Goal: Information Seeking & Learning: Learn about a topic

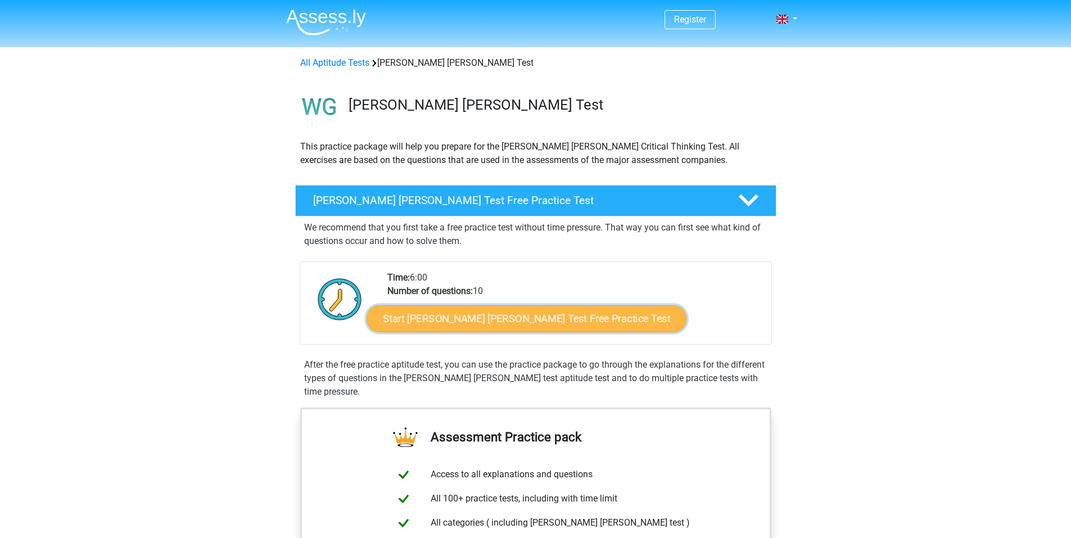
click at [490, 314] on link "Start Watson Glaser Test Free Practice Test" at bounding box center [526, 318] width 320 height 27
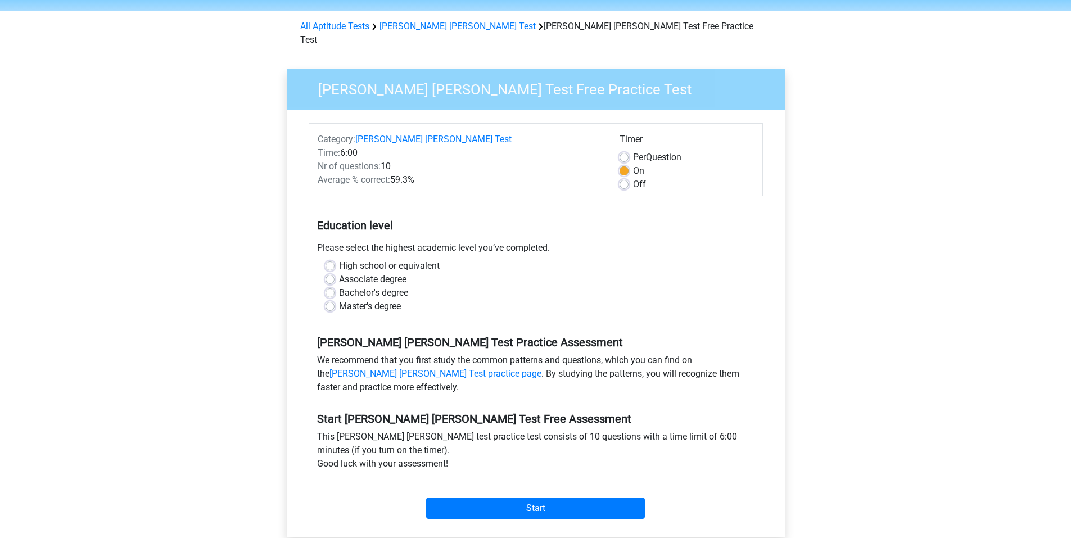
scroll to position [56, 0]
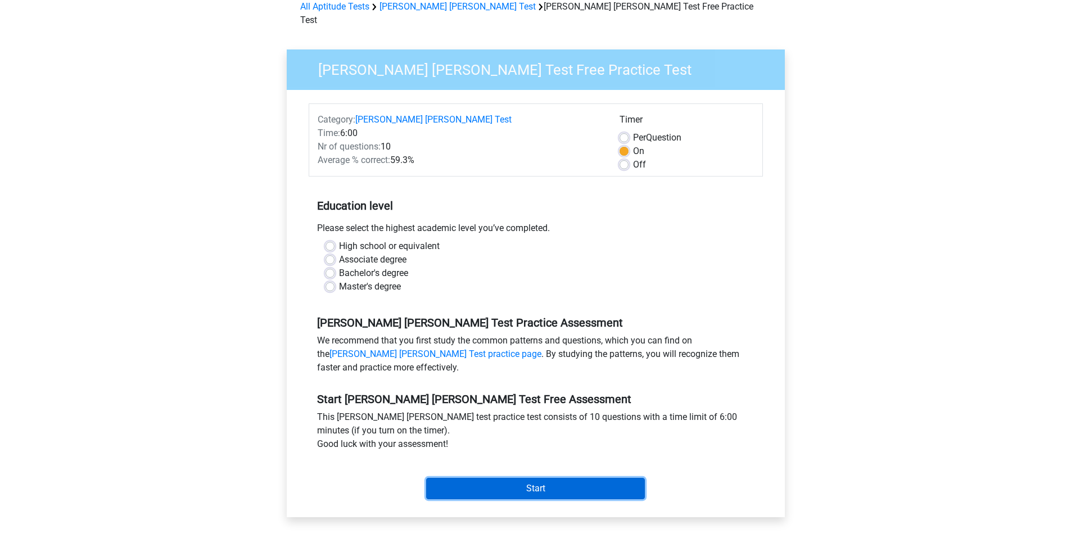
click at [496, 481] on input "Start" at bounding box center [535, 488] width 219 height 21
click at [403, 253] on label "Associate degree" at bounding box center [372, 259] width 67 height 13
click at [334, 253] on input "Associate degree" at bounding box center [329, 258] width 9 height 11
radio input "true"
click at [394, 266] on label "Bachelor's degree" at bounding box center [373, 272] width 69 height 13
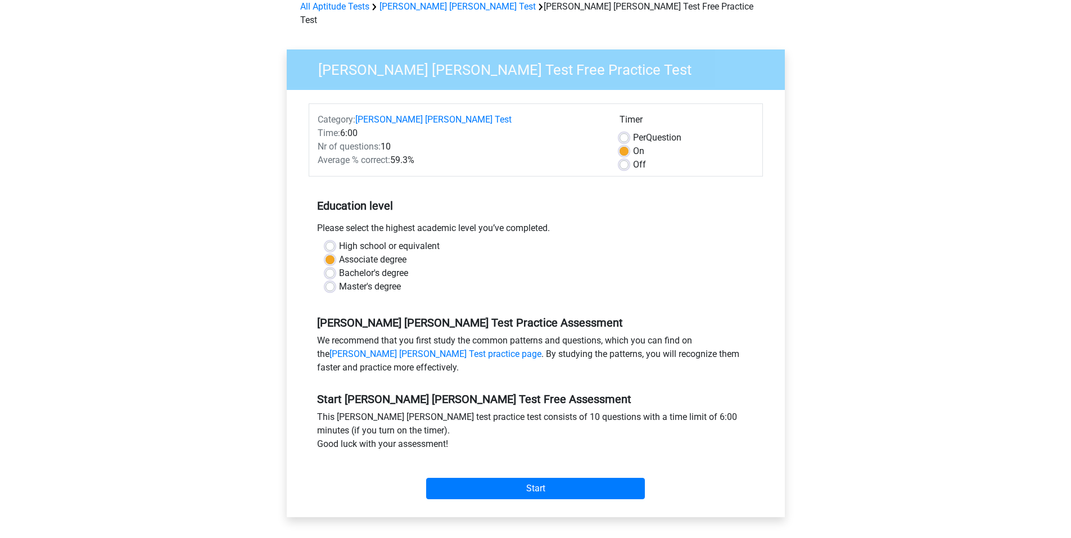
click at [334, 266] on input "Bachelor's degree" at bounding box center [329, 271] width 9 height 11
radio input "true"
click at [514, 481] on input "Start" at bounding box center [535, 488] width 219 height 21
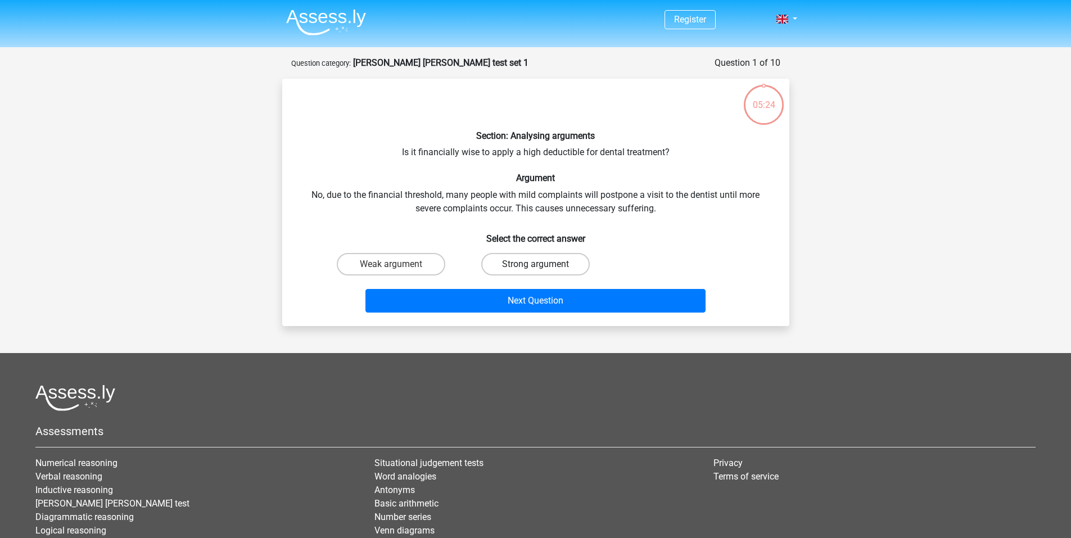
click at [572, 264] on label "Strong argument" at bounding box center [535, 264] width 108 height 22
click at [542, 264] on input "Strong argument" at bounding box center [538, 267] width 7 height 7
radio input "true"
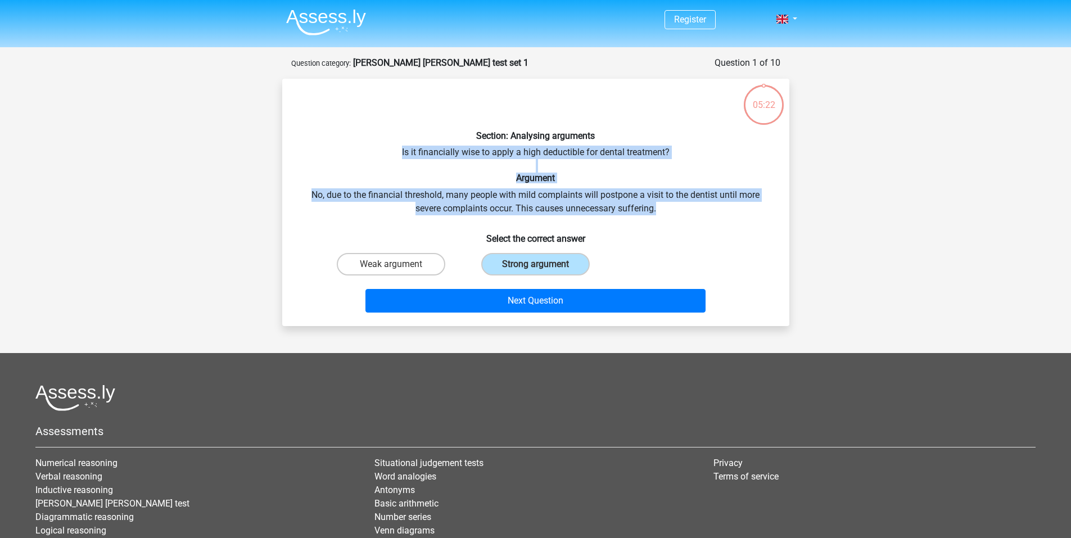
drag, startPoint x: 657, startPoint y: 211, endPoint x: 366, endPoint y: 146, distance: 298.3
click at [366, 146] on div "Section: Analysing arguments Is it financially wise to apply a high deductible …" at bounding box center [536, 202] width 498 height 229
drag, startPoint x: 467, startPoint y: 141, endPoint x: 610, endPoint y: 245, distance: 176.9
click at [610, 245] on div "Section: Analysing arguments Is it financially wise to apply a high deductible …" at bounding box center [536, 202] width 498 height 229
copy div "Section: Analysing arguments Is it financially wise to apply a high deductible …"
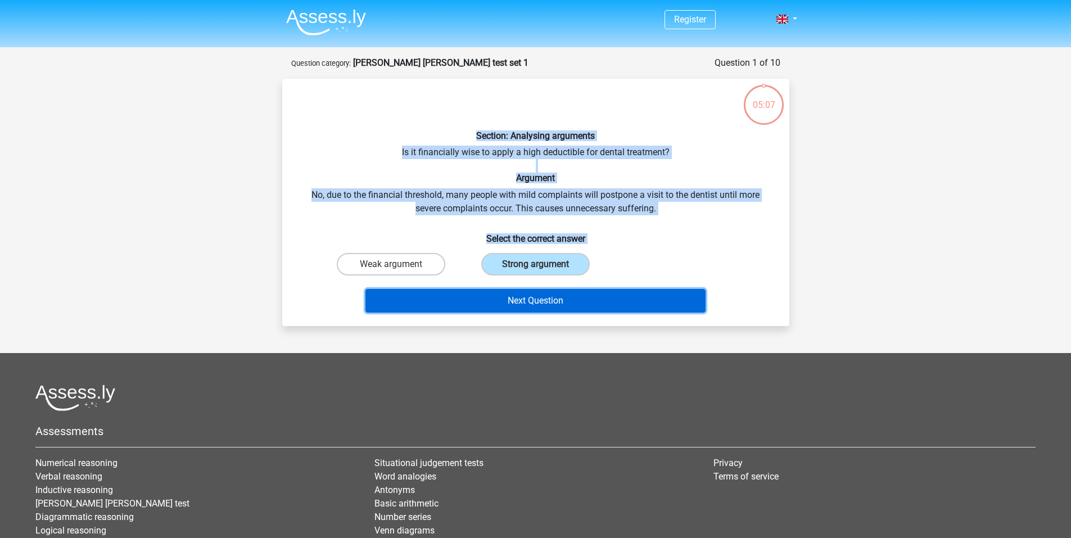
click at [626, 305] on button "Next Question" at bounding box center [535, 301] width 340 height 24
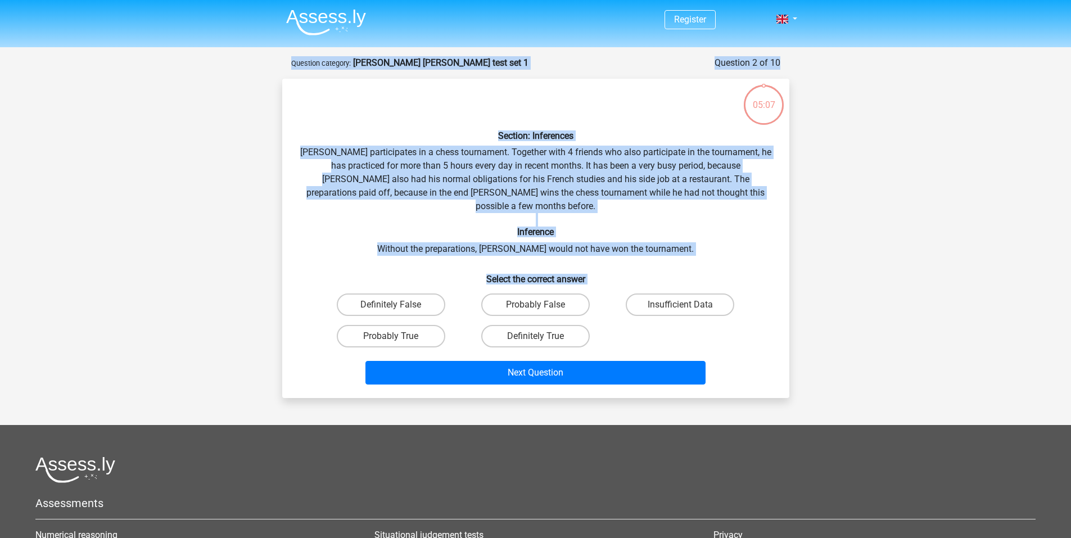
scroll to position [56, 0]
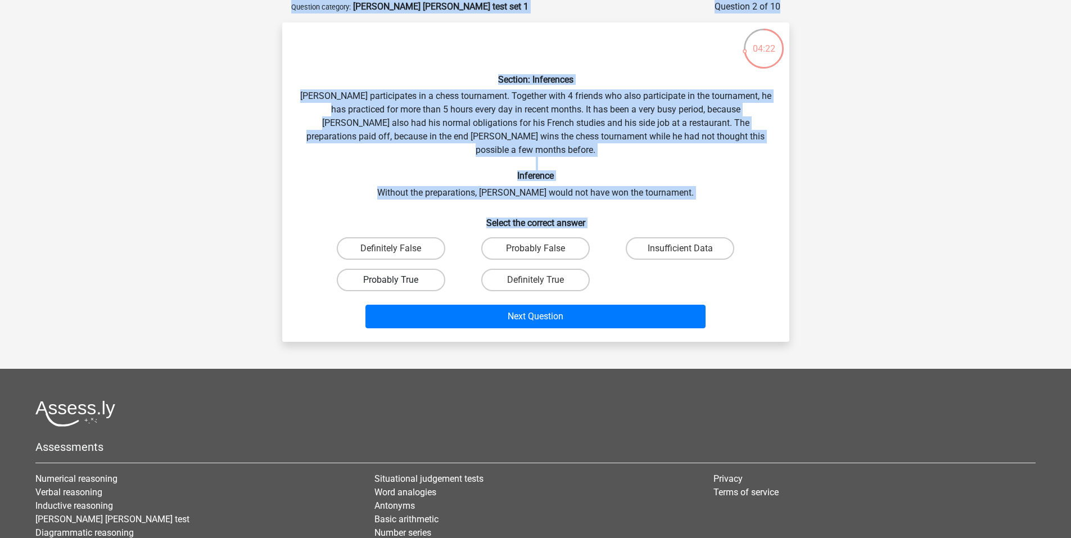
click at [432, 269] on label "Probably True" at bounding box center [391, 280] width 108 height 22
click at [398, 280] on input "Probably True" at bounding box center [394, 283] width 7 height 7
radio input "true"
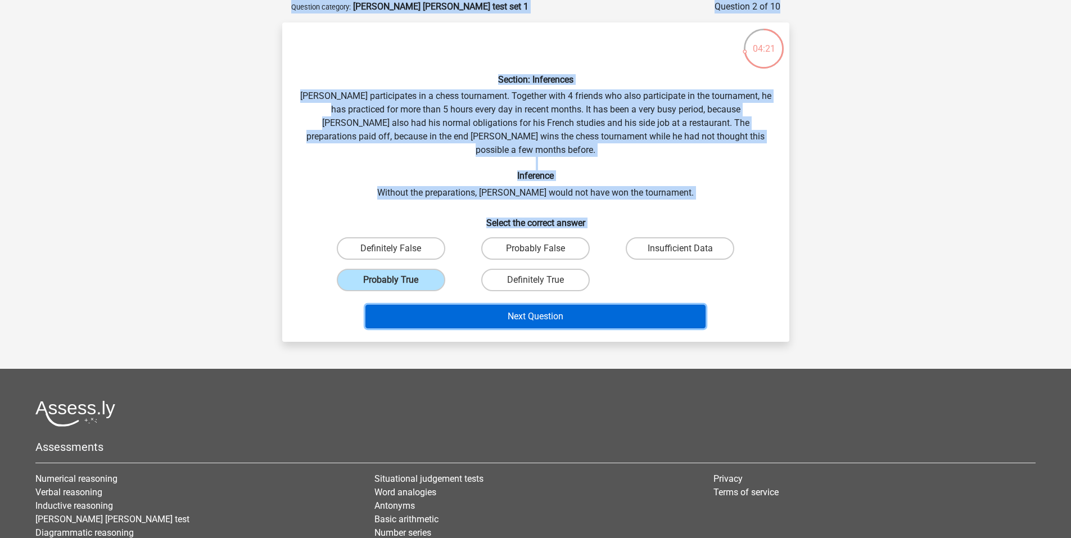
click at [544, 306] on button "Next Question" at bounding box center [535, 317] width 340 height 24
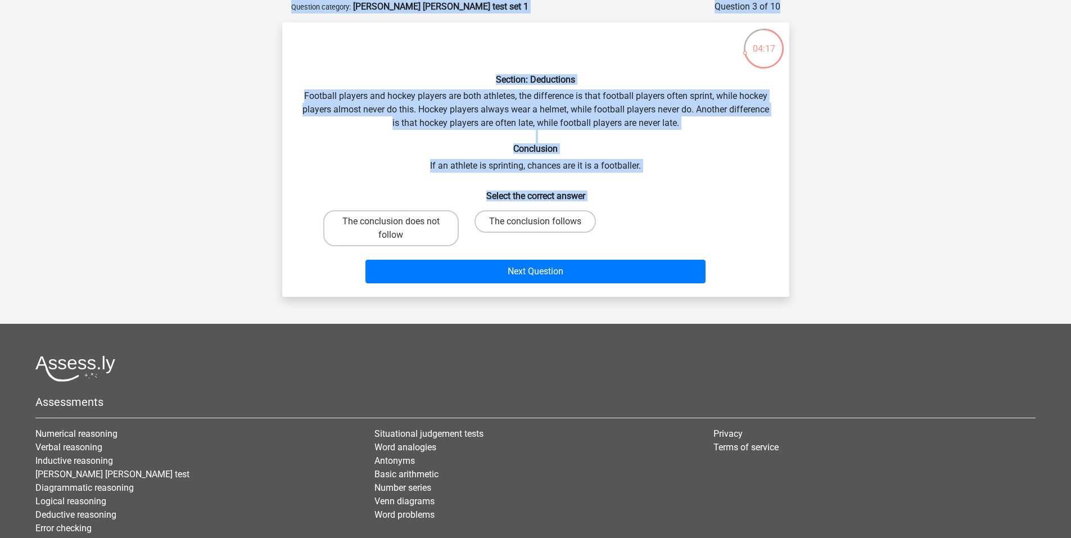
scroll to position [0, 0]
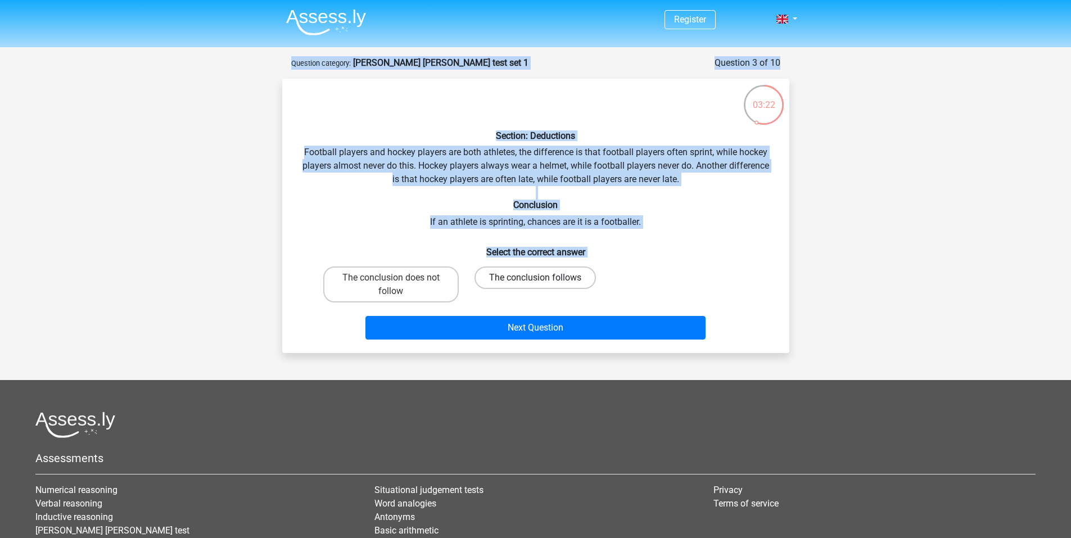
click at [482, 280] on label "The conclusion follows" at bounding box center [534, 277] width 121 height 22
click at [535, 280] on input "The conclusion follows" at bounding box center [538, 281] width 7 height 7
radio input "true"
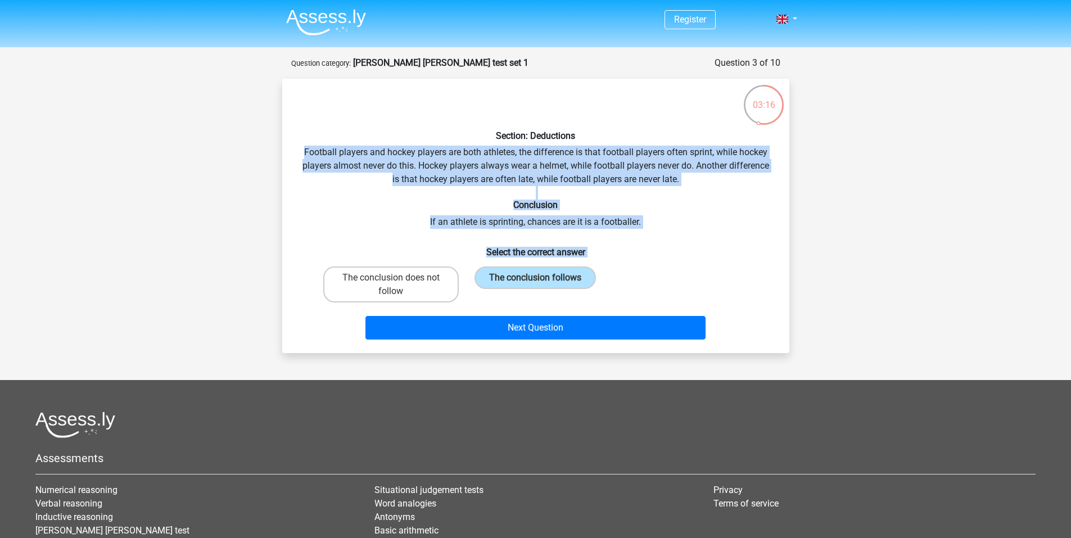
drag, startPoint x: 302, startPoint y: 156, endPoint x: 636, endPoint y: 271, distance: 352.8
click at [636, 271] on div "Section: Deductions Football players and hockey players are both athletes, the …" at bounding box center [536, 216] width 498 height 256
copy div "Football players and hockey players are both athletes, the difference is that f…"
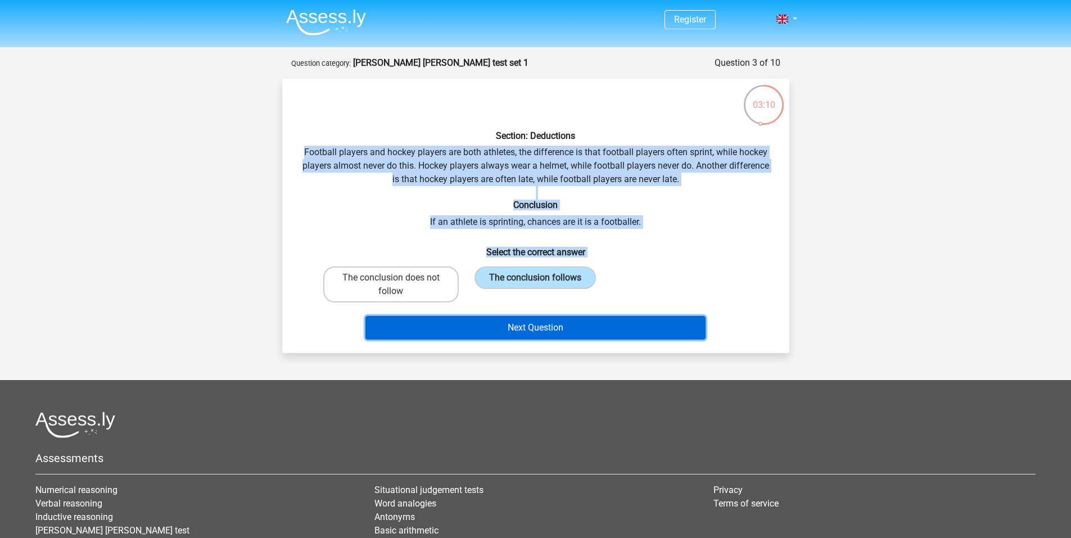
click at [620, 334] on button "Next Question" at bounding box center [535, 328] width 340 height 24
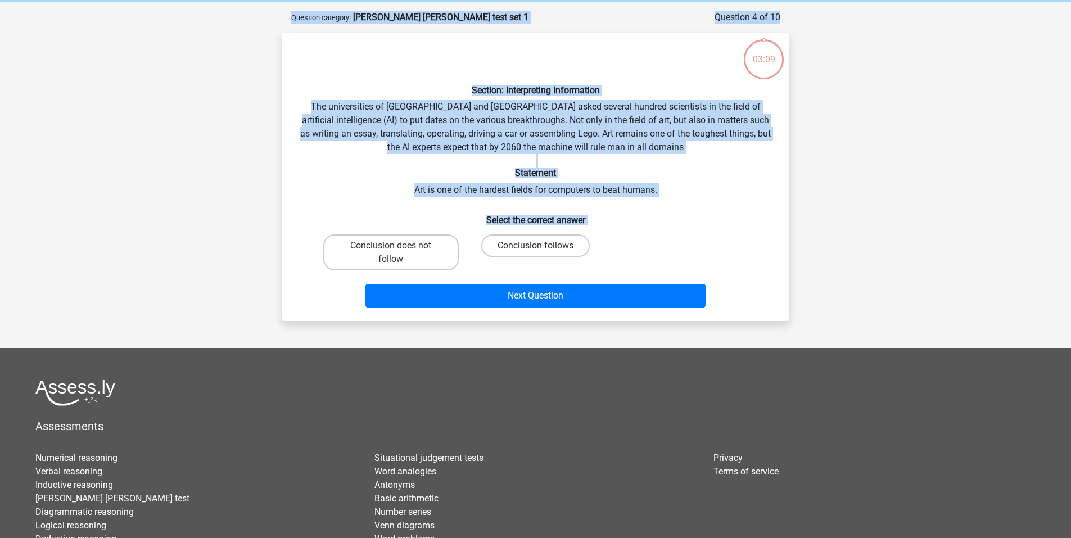
scroll to position [56, 0]
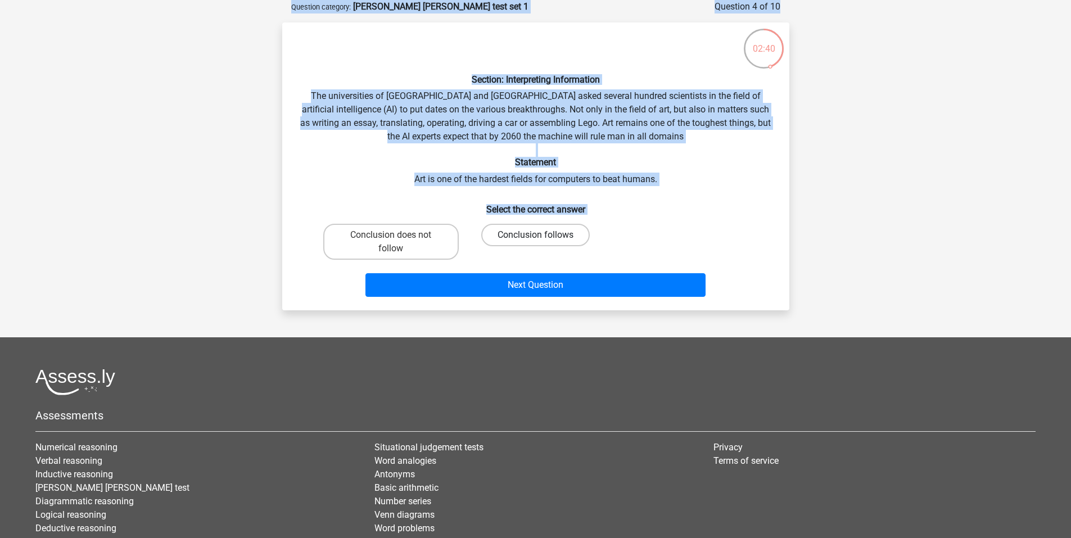
click at [540, 227] on label "Conclusion follows" at bounding box center [535, 235] width 108 height 22
click at [540, 235] on input "Conclusion follows" at bounding box center [538, 238] width 7 height 7
radio input "true"
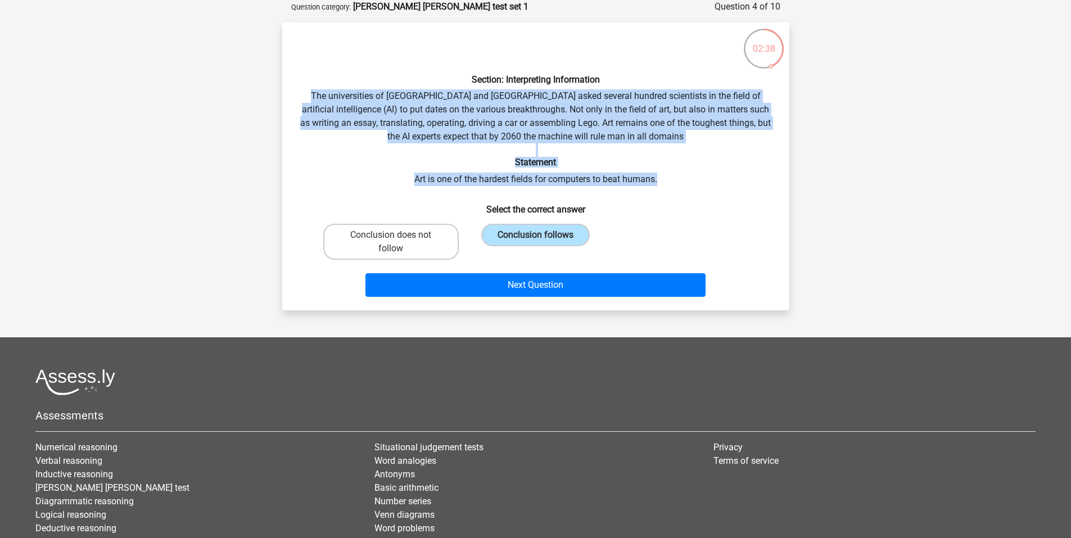
drag, startPoint x: 309, startPoint y: 97, endPoint x: 661, endPoint y: 176, distance: 360.8
click at [661, 176] on div "Section: Interpreting Information The universities of Oxford and Yale asked sev…" at bounding box center [536, 166] width 498 height 270
copy div "The universities of Oxford and Yale asked several hundred scientists in the fie…"
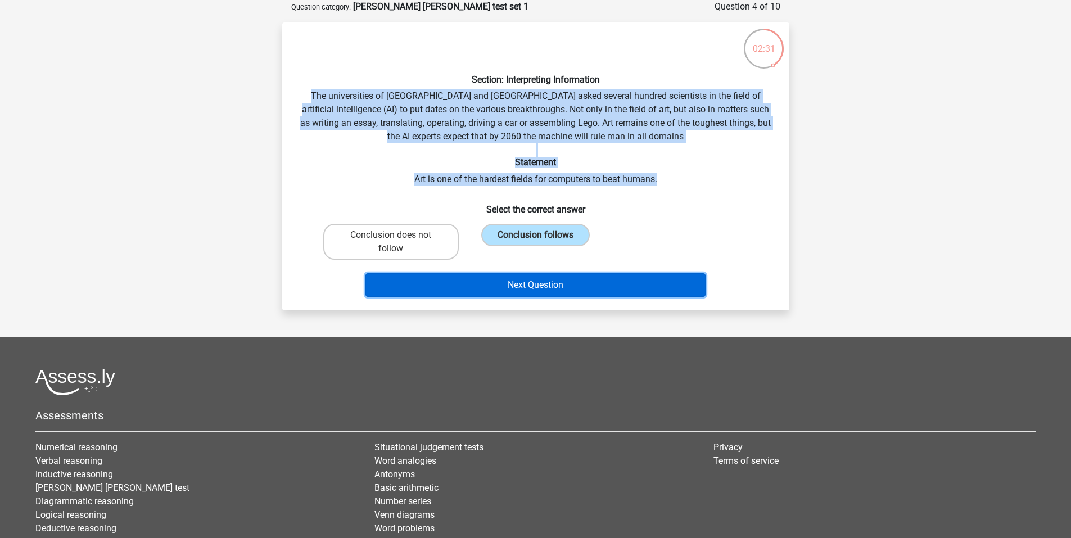
click at [607, 296] on button "Next Question" at bounding box center [535, 285] width 340 height 24
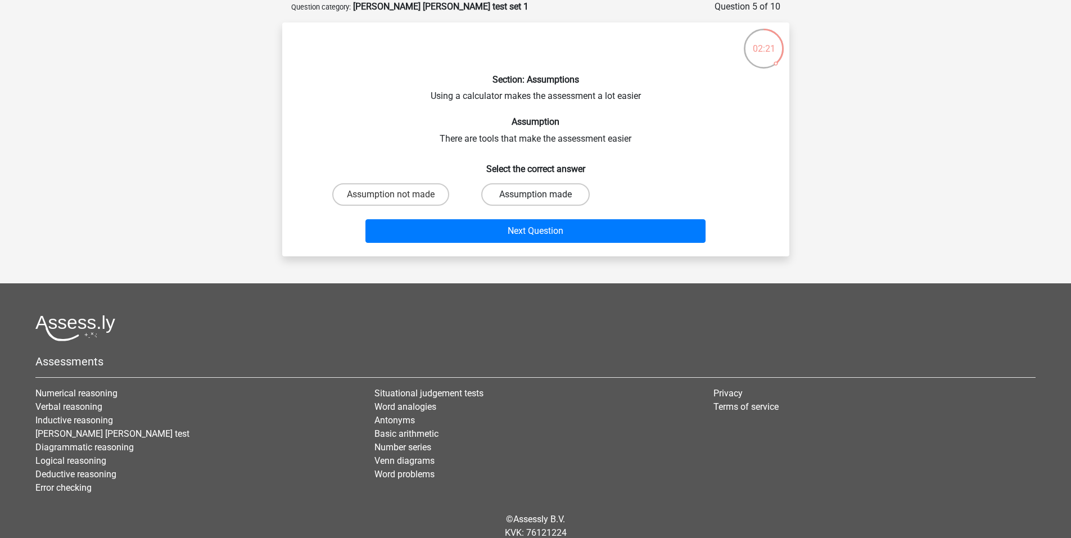
click at [533, 193] on label "Assumption made" at bounding box center [535, 194] width 108 height 22
click at [535, 194] on input "Assumption made" at bounding box center [538, 197] width 7 height 7
radio input "true"
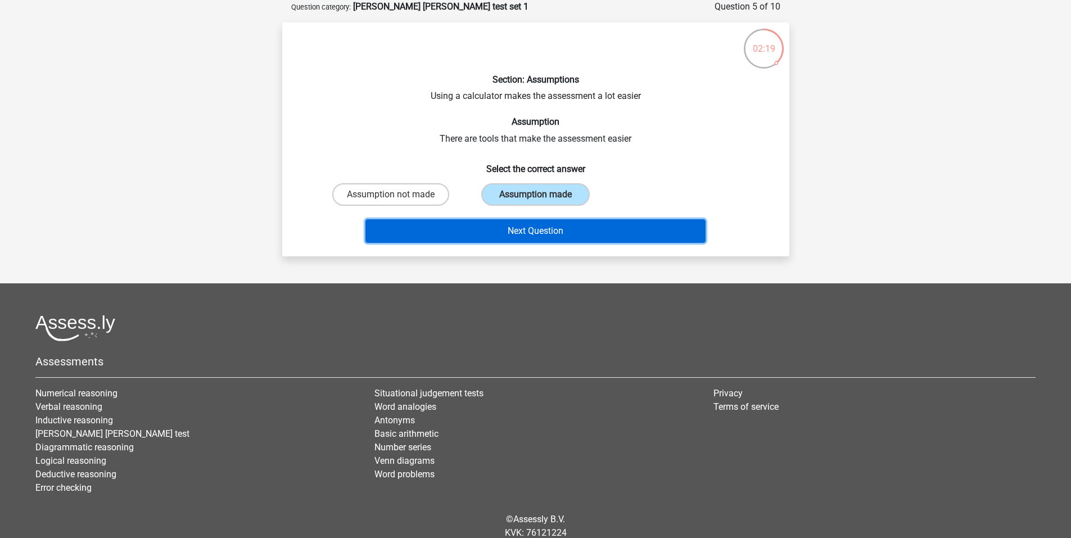
click at [528, 226] on button "Next Question" at bounding box center [535, 231] width 340 height 24
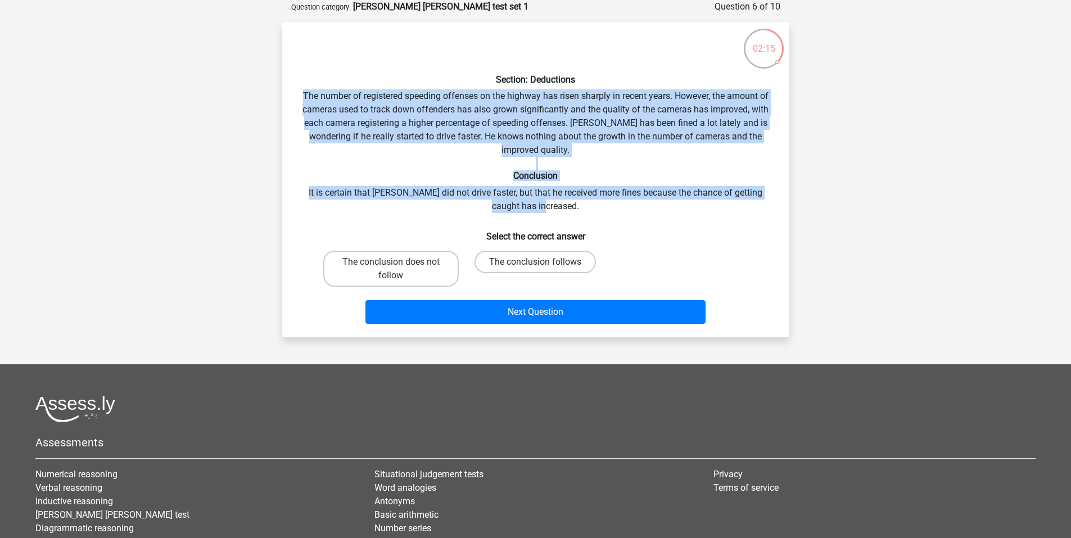
drag, startPoint x: 291, startPoint y: 88, endPoint x: 677, endPoint y: 207, distance: 404.2
click at [677, 207] on div "Section: Deductions The number of registered speeding offenses on the highway h…" at bounding box center [536, 179] width 498 height 297
copy div "The number of registered speeding offenses on the highway has risen sharply in …"
click at [615, 171] on h6 "Conclusion" at bounding box center [535, 175] width 471 height 11
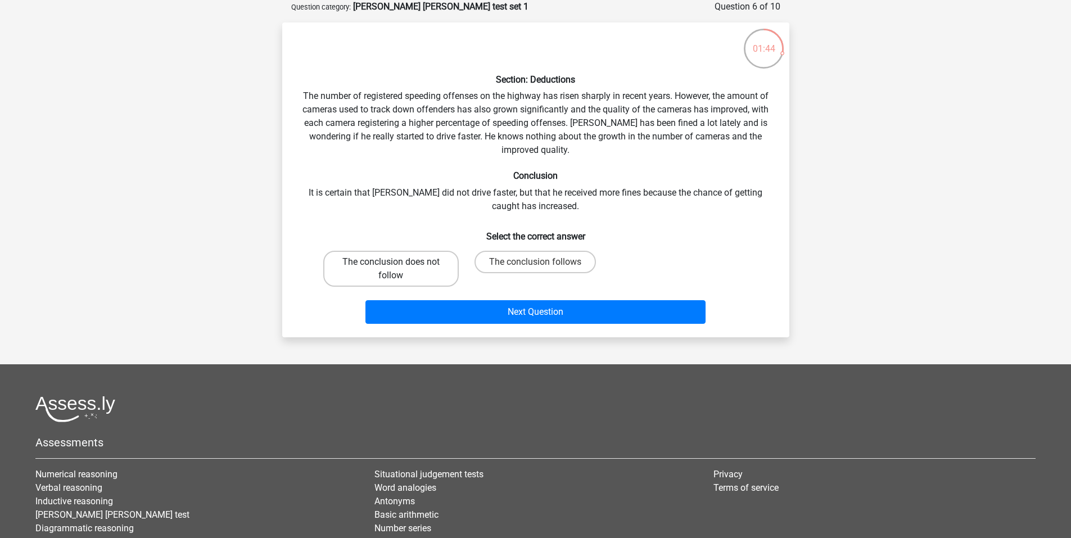
click at [393, 255] on label "The conclusion does not follow" at bounding box center [390, 269] width 135 height 36
click at [393, 262] on input "The conclusion does not follow" at bounding box center [394, 265] width 7 height 7
radio input "true"
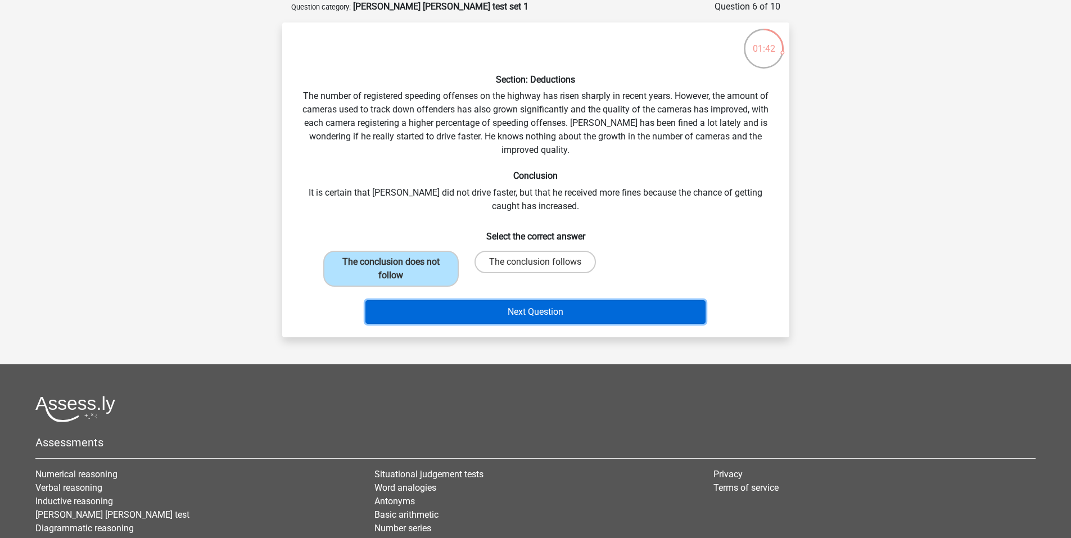
click at [571, 316] on button "Next Question" at bounding box center [535, 312] width 340 height 24
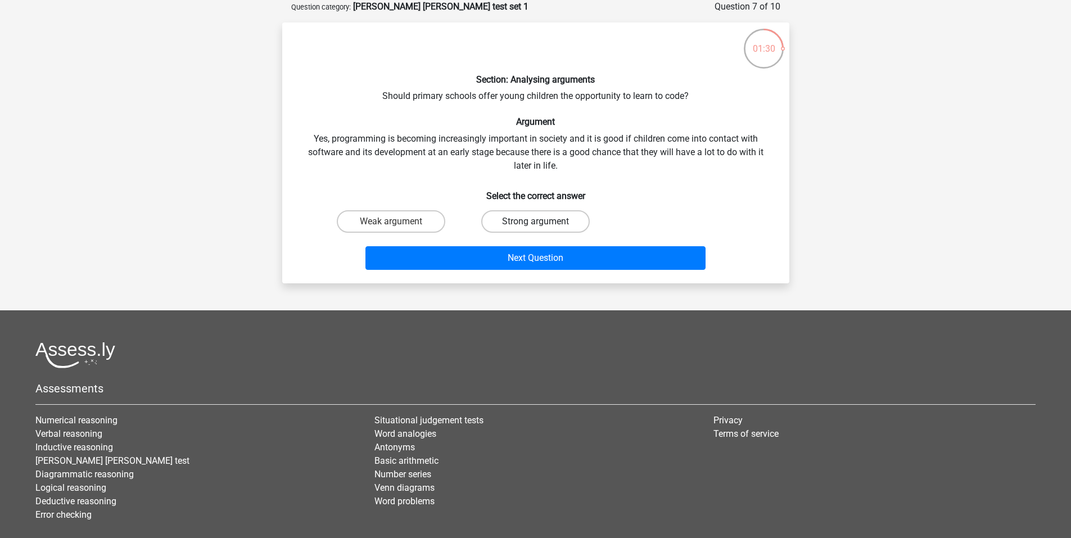
click at [505, 216] on label "Strong argument" at bounding box center [535, 221] width 108 height 22
click at [535, 221] on input "Strong argument" at bounding box center [538, 224] width 7 height 7
radio input "true"
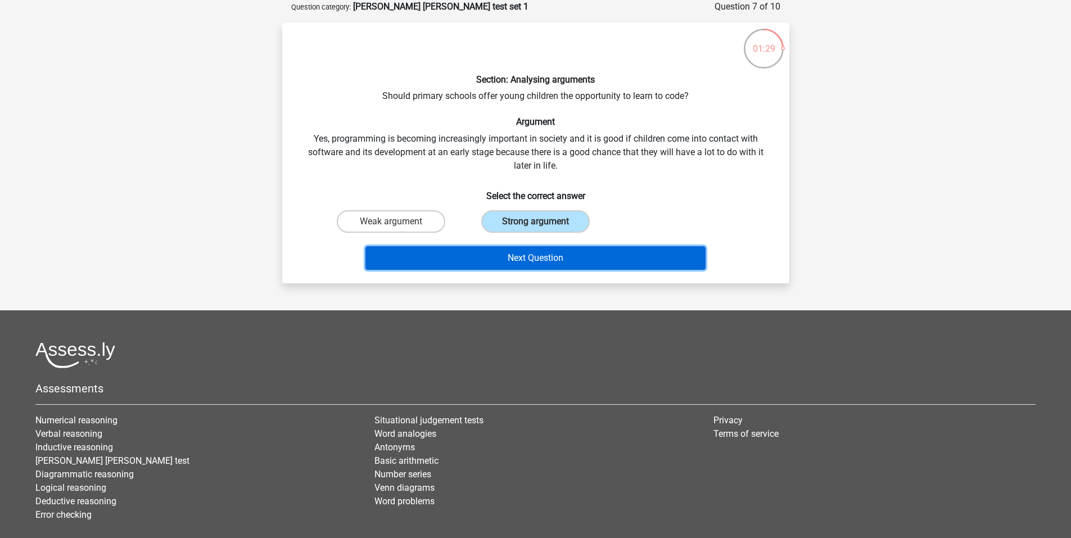
click at [518, 253] on button "Next Question" at bounding box center [535, 258] width 340 height 24
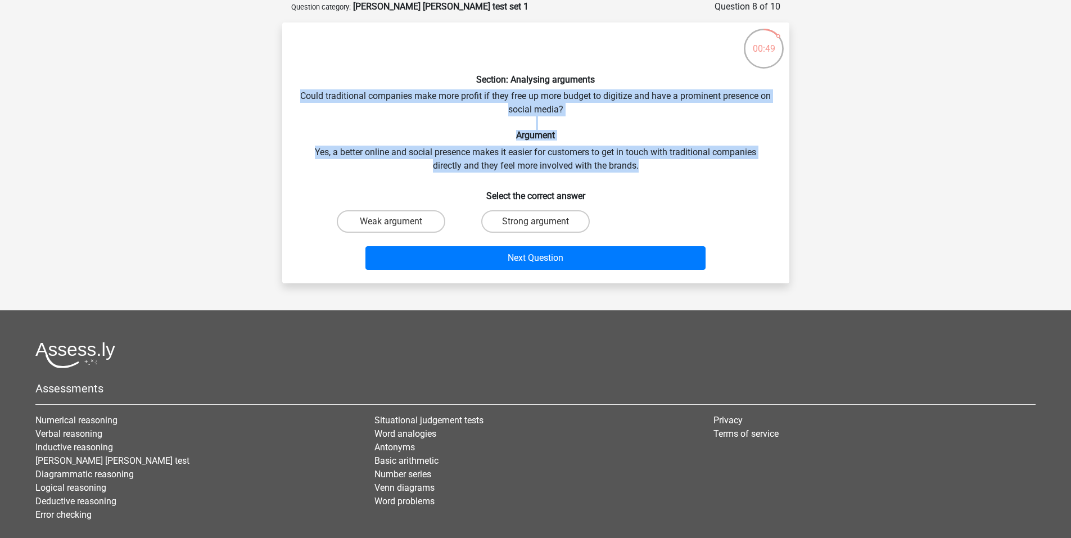
drag, startPoint x: 298, startPoint y: 95, endPoint x: 686, endPoint y: 160, distance: 393.1
click at [686, 160] on div "Section: Analysing arguments Could traditional companies make more profit if th…" at bounding box center [536, 152] width 498 height 243
copy div "Could traditional companies make more profit if they free up more budget to dig…"
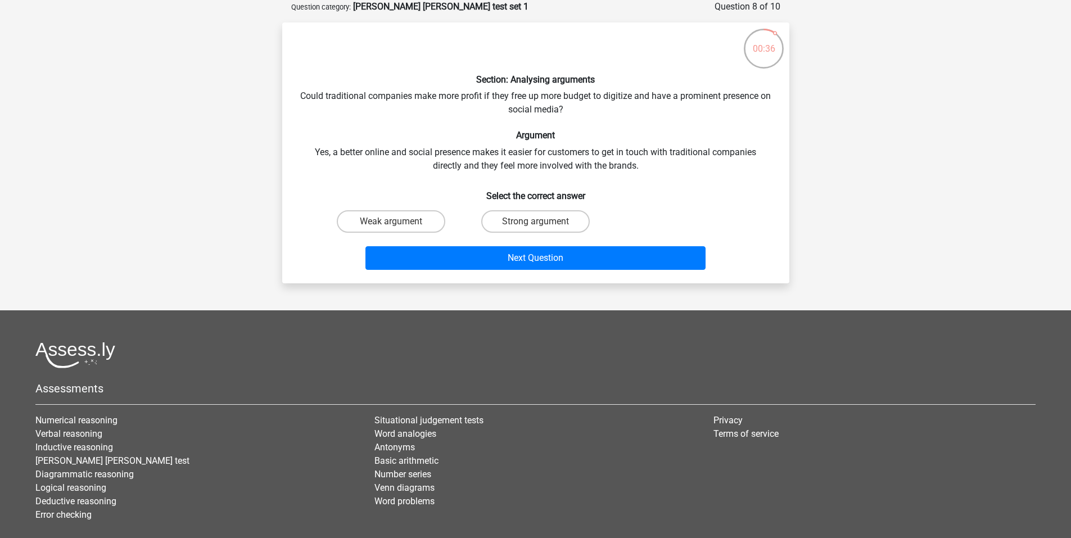
click at [678, 191] on h6 "Select the correct answer" at bounding box center [535, 192] width 471 height 20
click at [577, 216] on label "Strong argument" at bounding box center [535, 221] width 108 height 22
click at [542, 221] on input "Strong argument" at bounding box center [538, 224] width 7 height 7
radio input "true"
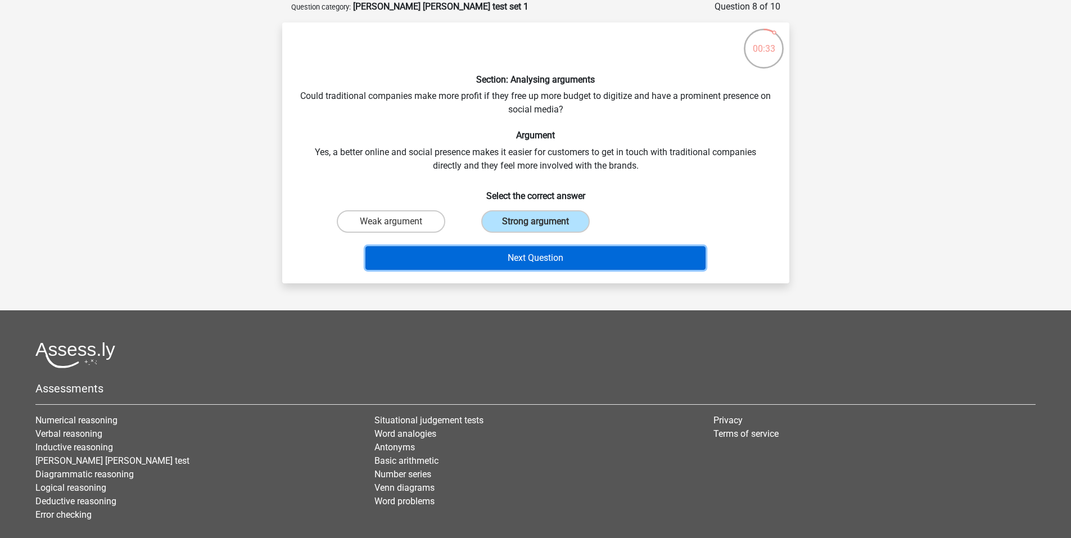
click at [609, 257] on button "Next Question" at bounding box center [535, 258] width 340 height 24
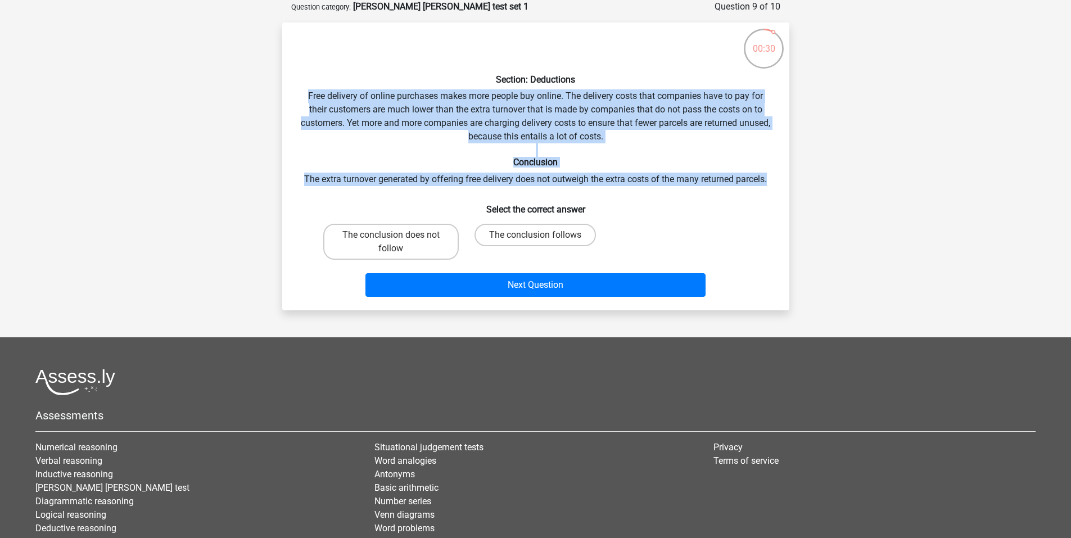
drag, startPoint x: 302, startPoint y: 94, endPoint x: 780, endPoint y: 177, distance: 484.8
click at [780, 177] on div "Section: Deductions Free delivery of online purchases makes more people buy onl…" at bounding box center [536, 166] width 498 height 270
copy div "Free delivery of online purchases makes more people buy online. The delivery co…"
click at [552, 228] on label "The conclusion follows" at bounding box center [534, 235] width 121 height 22
click at [542, 235] on input "The conclusion follows" at bounding box center [538, 238] width 7 height 7
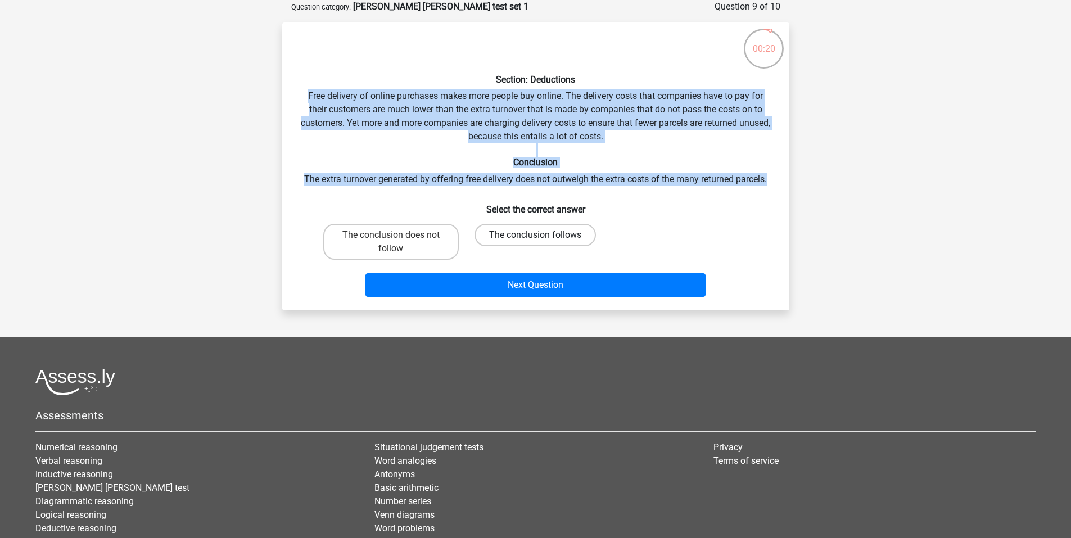
radio input "true"
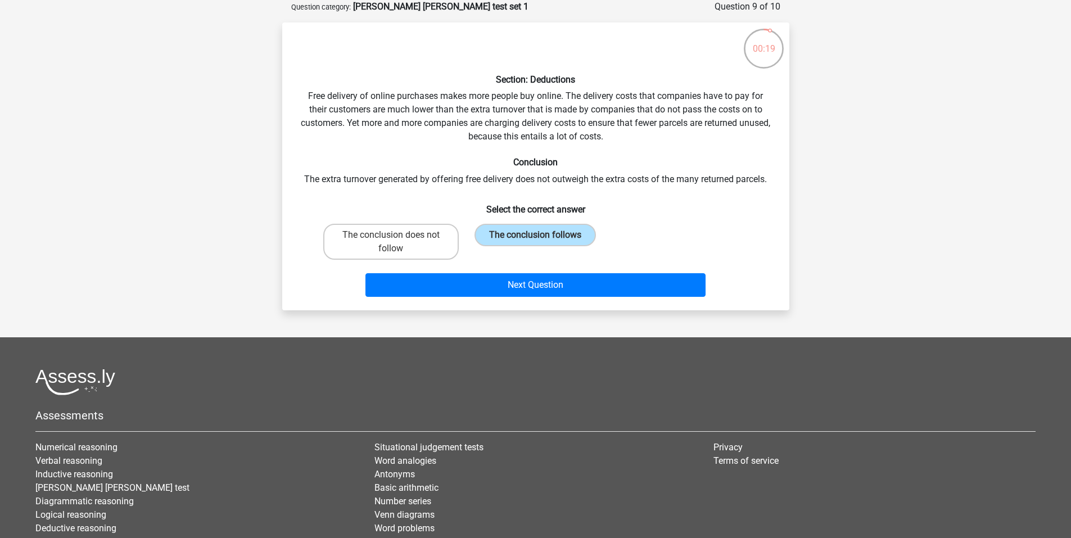
click at [753, 212] on h6 "Select the correct answer" at bounding box center [535, 205] width 471 height 20
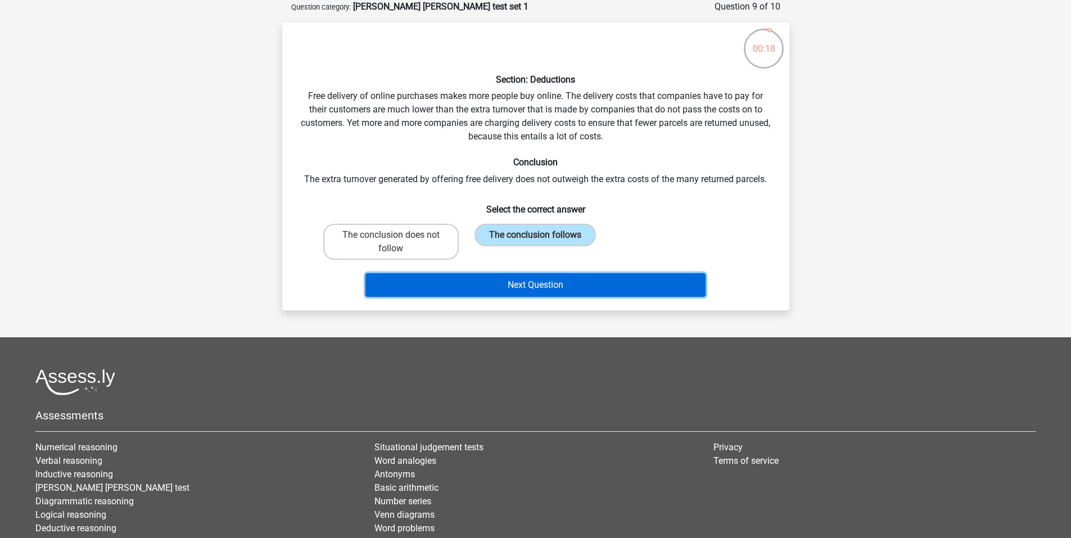
click at [655, 283] on button "Next Question" at bounding box center [535, 285] width 340 height 24
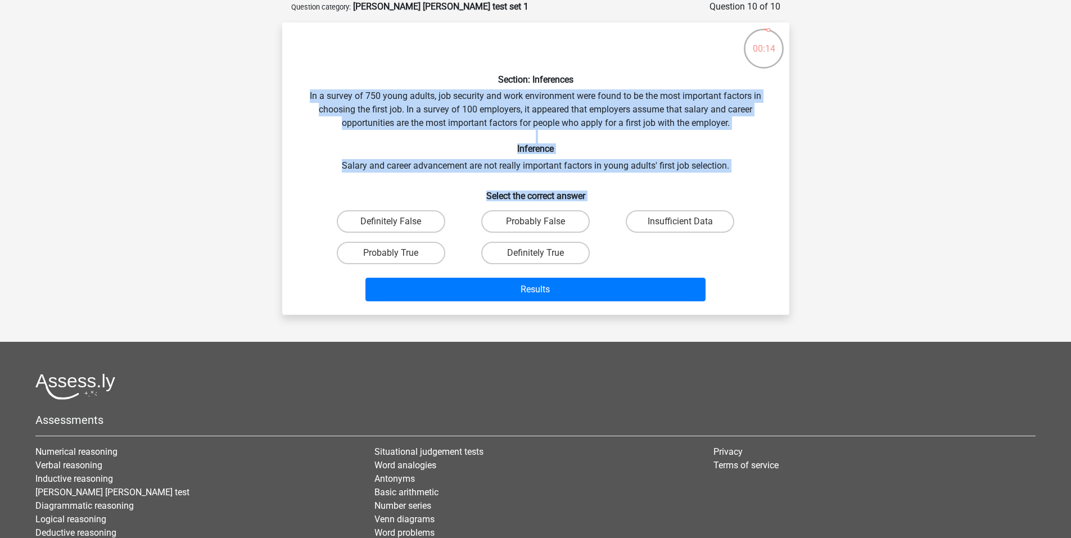
drag, startPoint x: 295, startPoint y: 92, endPoint x: 740, endPoint y: 247, distance: 471.0
click at [740, 247] on div "Section: Inferences In a survey of 750 young adults, job security and work envi…" at bounding box center [536, 168] width 498 height 274
copy div "In a survey of 750 young adults, job security and work environment were found t…"
click at [628, 184] on h6 "Select the correct answer" at bounding box center [535, 192] width 471 height 20
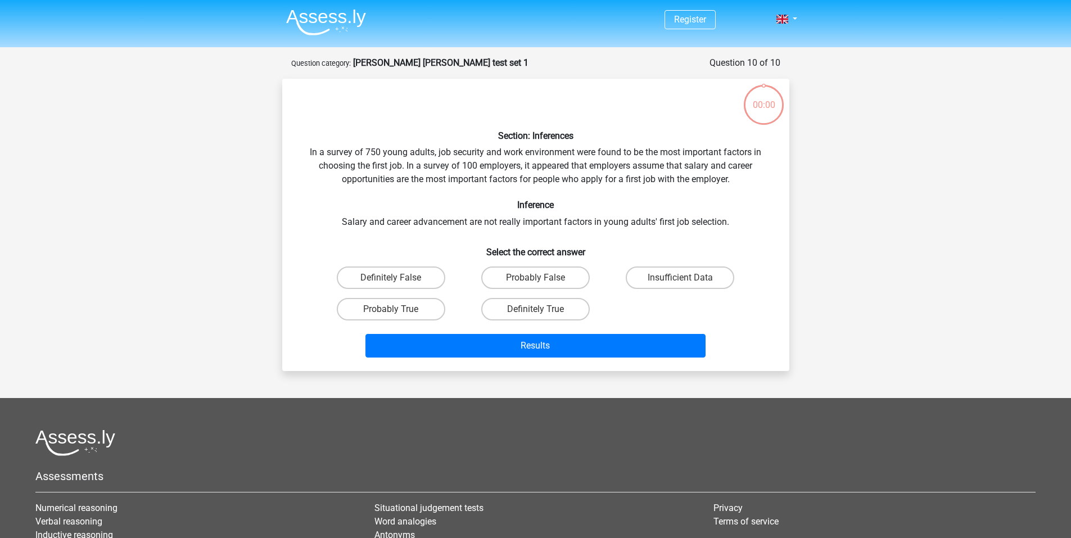
click at [674, 266] on label "Insufficient Data" at bounding box center [680, 277] width 108 height 22
click at [680, 278] on input "Insufficient Data" at bounding box center [683, 281] width 7 height 7
radio input "true"
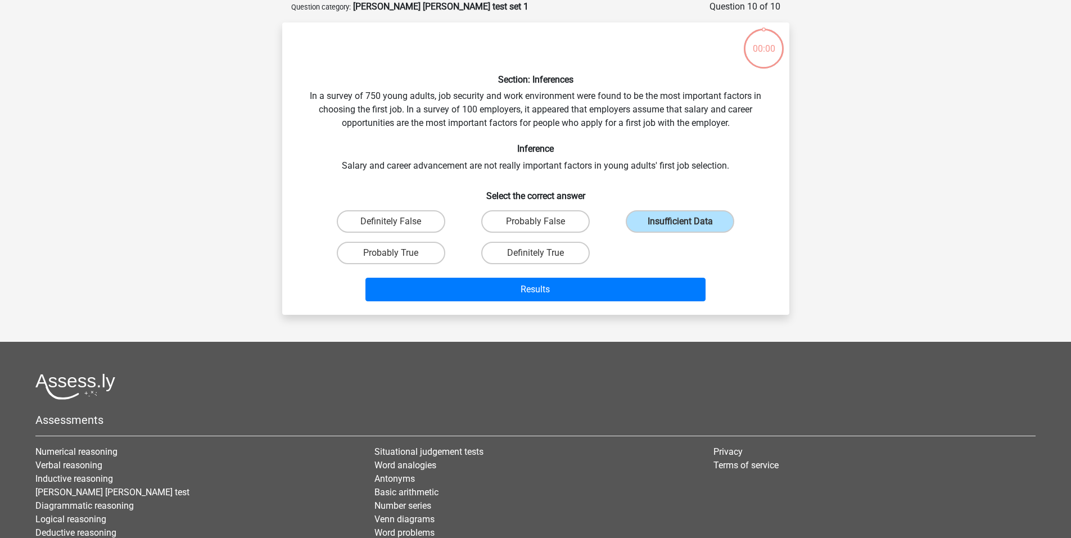
scroll to position [56, 0]
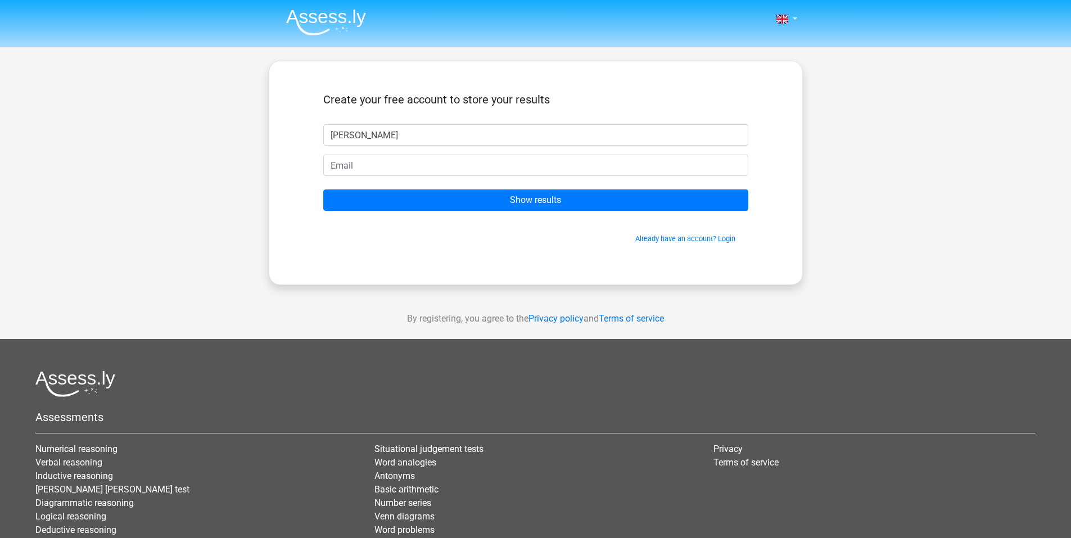
type input "[PERSON_NAME]"
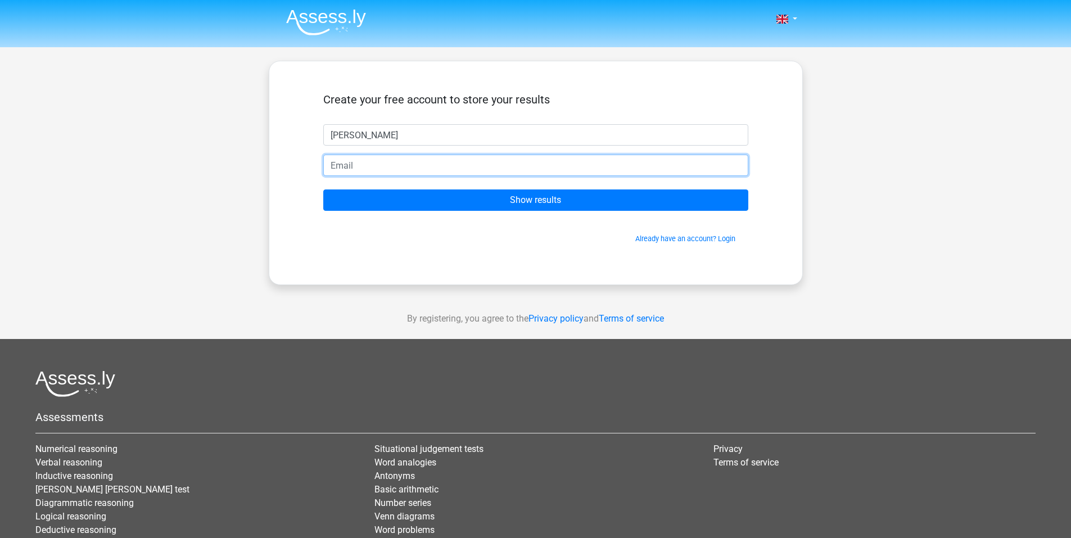
click at [338, 161] on input "email" at bounding box center [535, 165] width 425 height 21
type input "[EMAIL_ADDRESS][DOMAIN_NAME]"
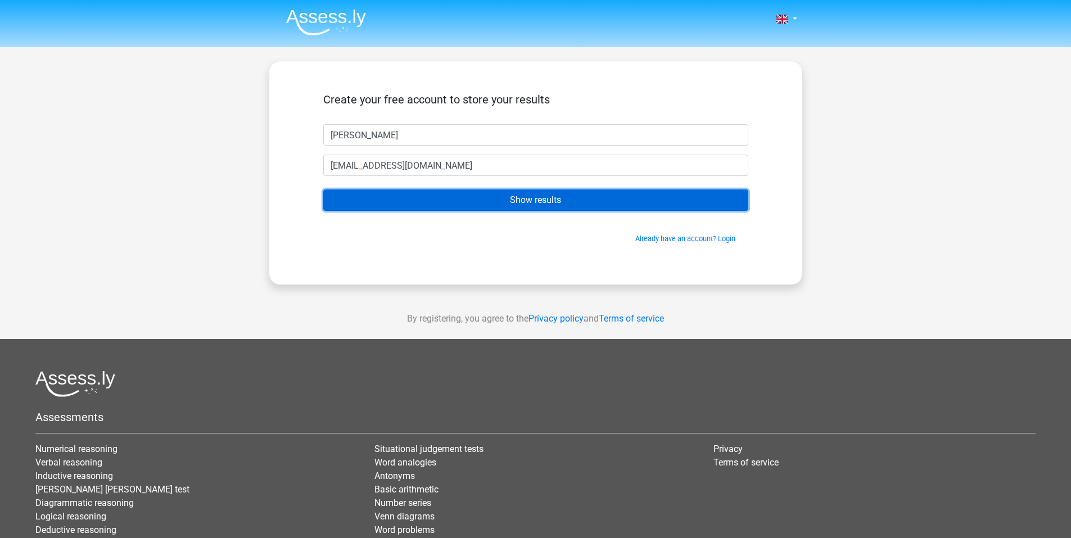
click at [501, 208] on input "Show results" at bounding box center [535, 199] width 425 height 21
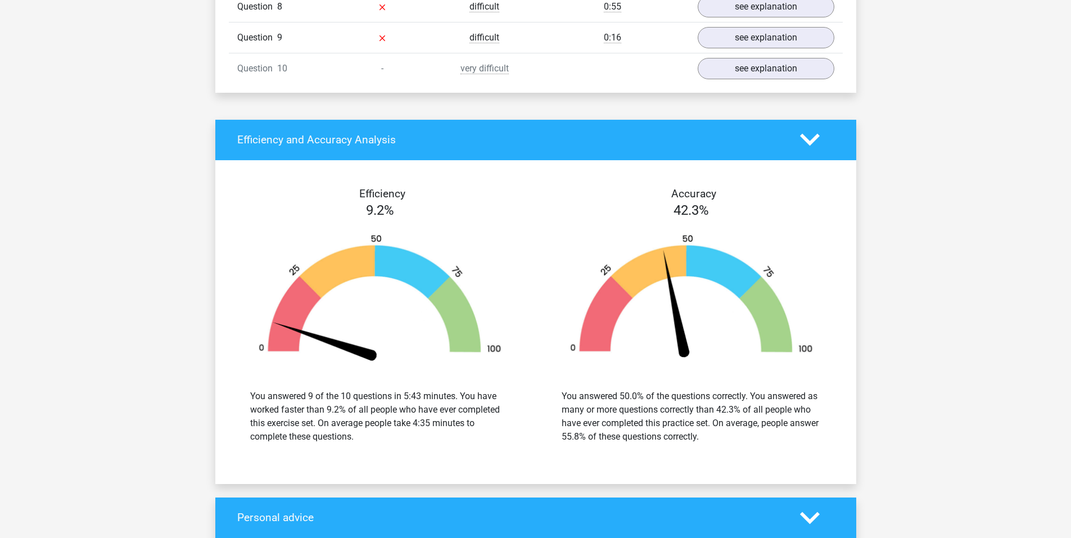
scroll to position [843, 0]
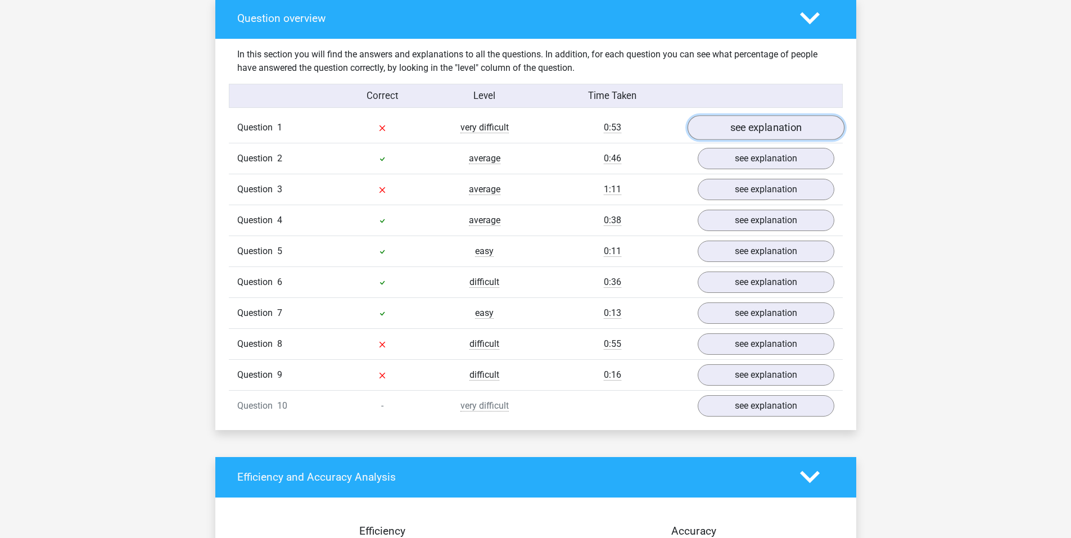
click at [801, 126] on link "see explanation" at bounding box center [765, 127] width 157 height 25
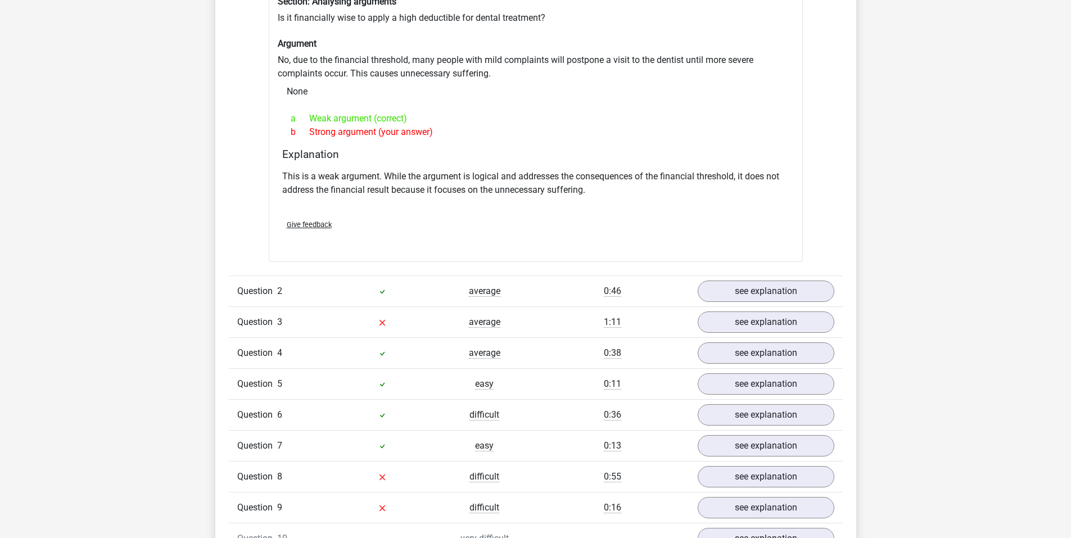
scroll to position [1012, 0]
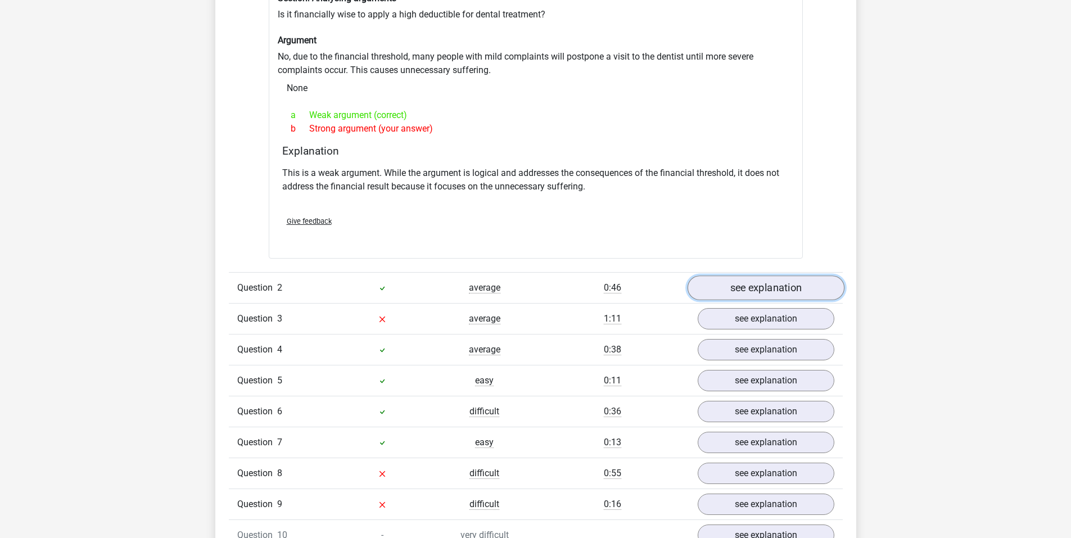
click at [725, 278] on link "see explanation" at bounding box center [765, 288] width 157 height 25
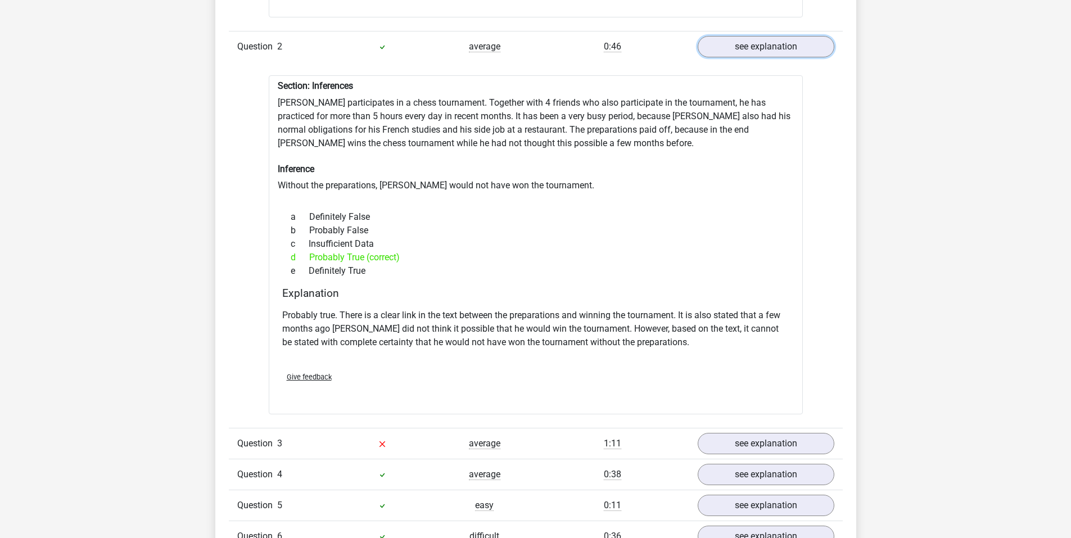
scroll to position [1405, 0]
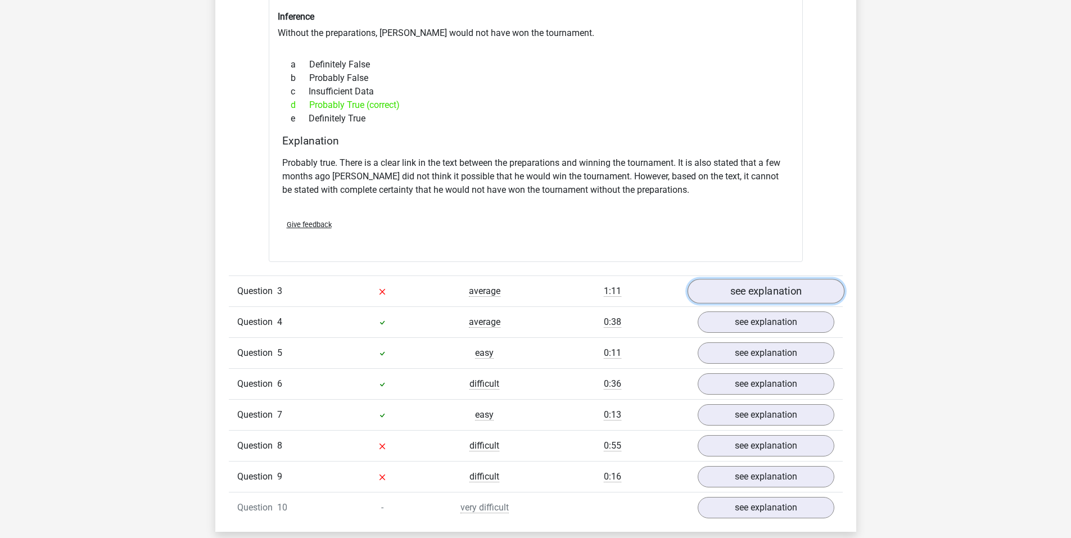
click at [731, 289] on link "see explanation" at bounding box center [765, 291] width 157 height 25
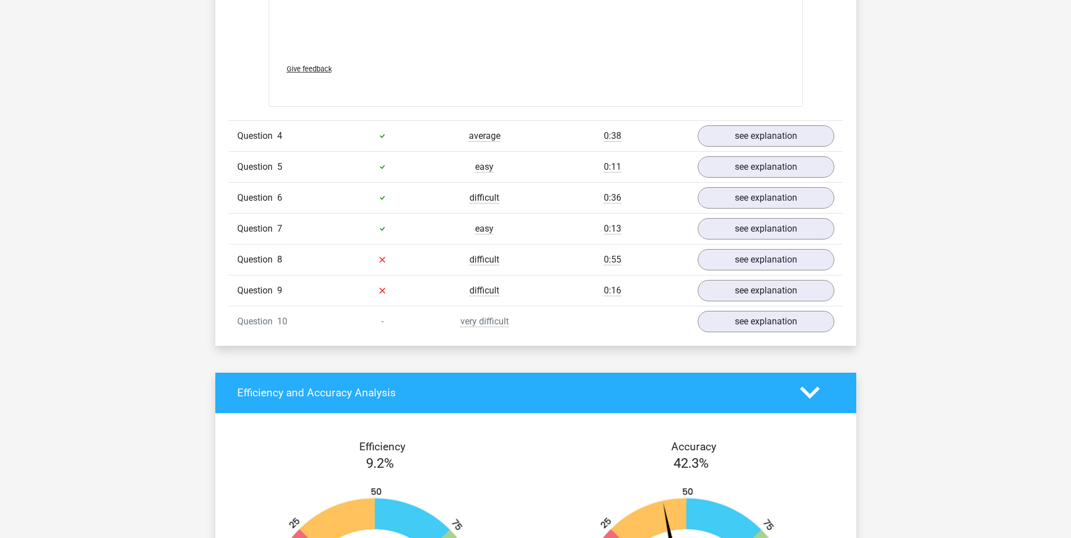
scroll to position [2192, 0]
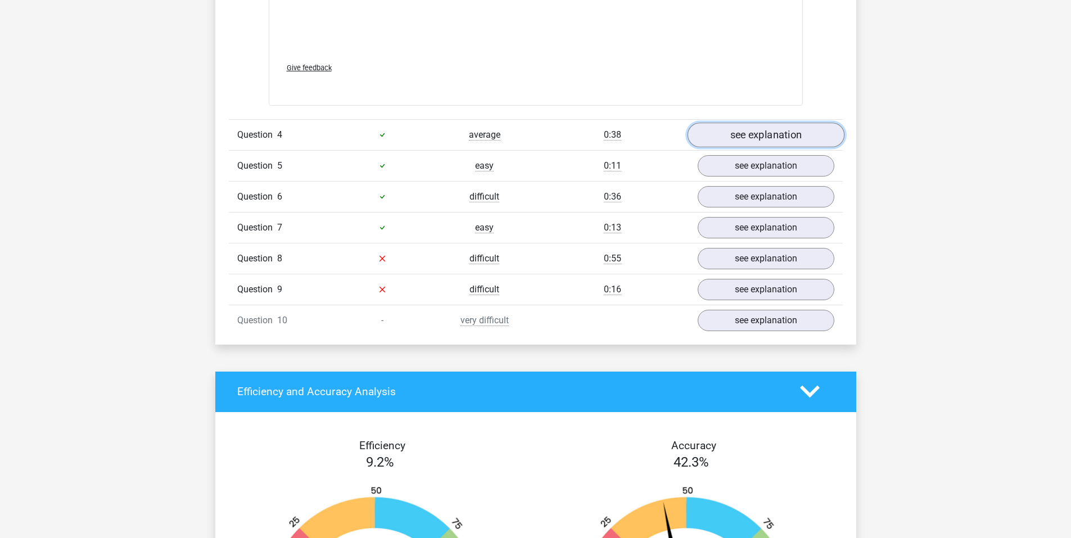
click at [714, 128] on link "see explanation" at bounding box center [765, 135] width 157 height 25
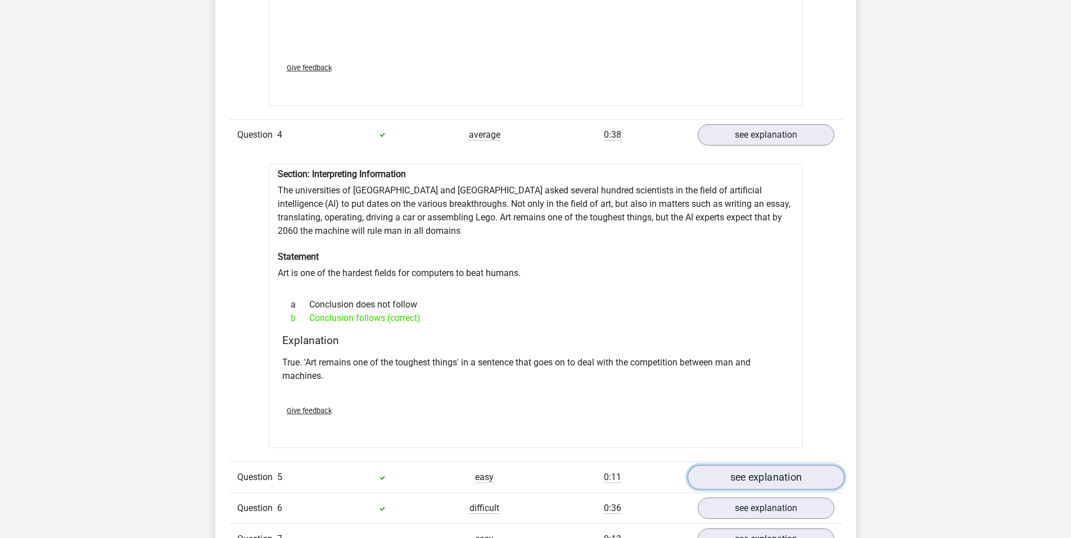
click at [744, 465] on link "see explanation" at bounding box center [765, 477] width 157 height 25
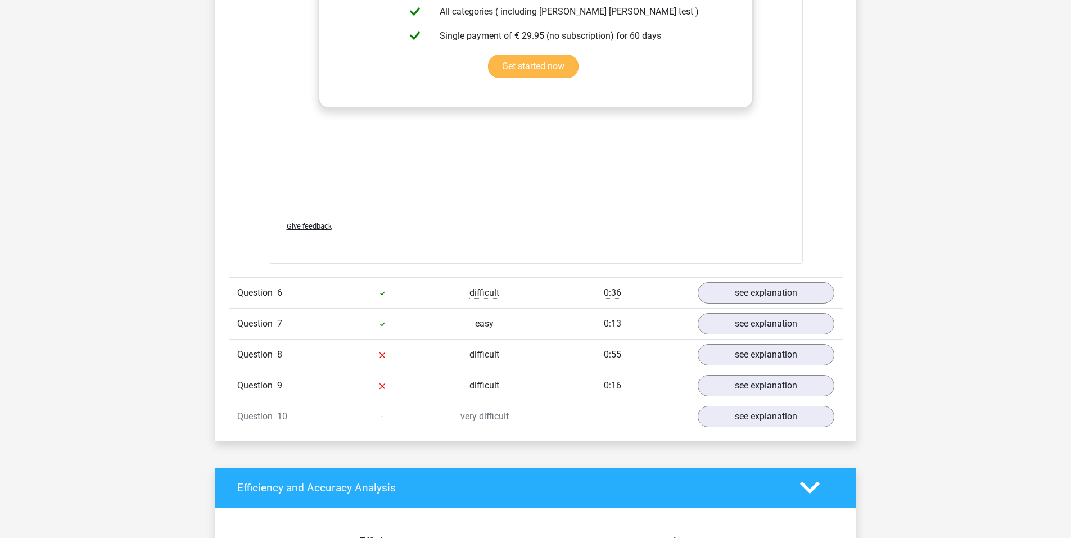
scroll to position [3035, 0]
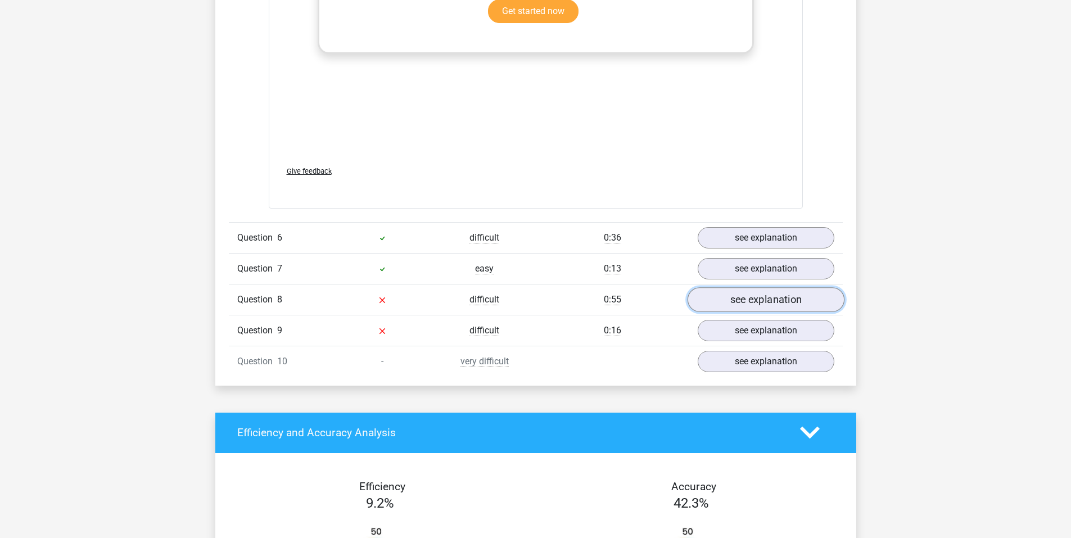
click at [751, 296] on link "see explanation" at bounding box center [765, 299] width 157 height 25
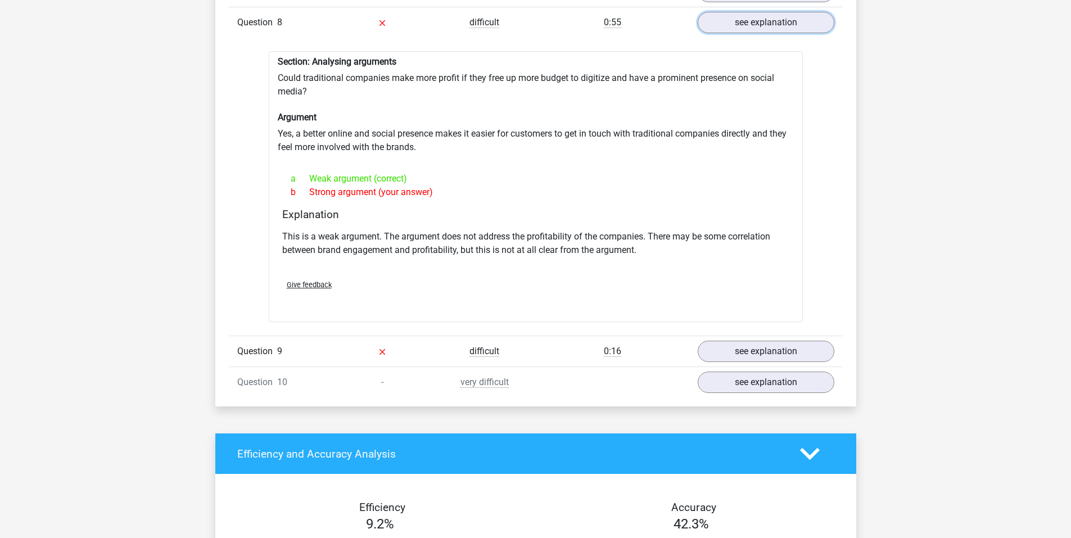
scroll to position [3372, 0]
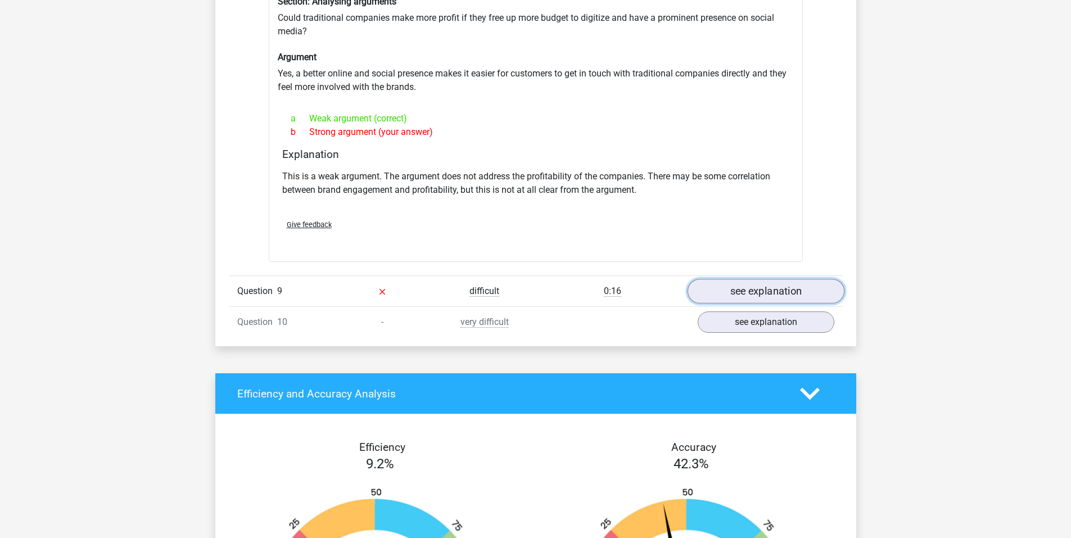
click at [744, 293] on link "see explanation" at bounding box center [765, 291] width 157 height 25
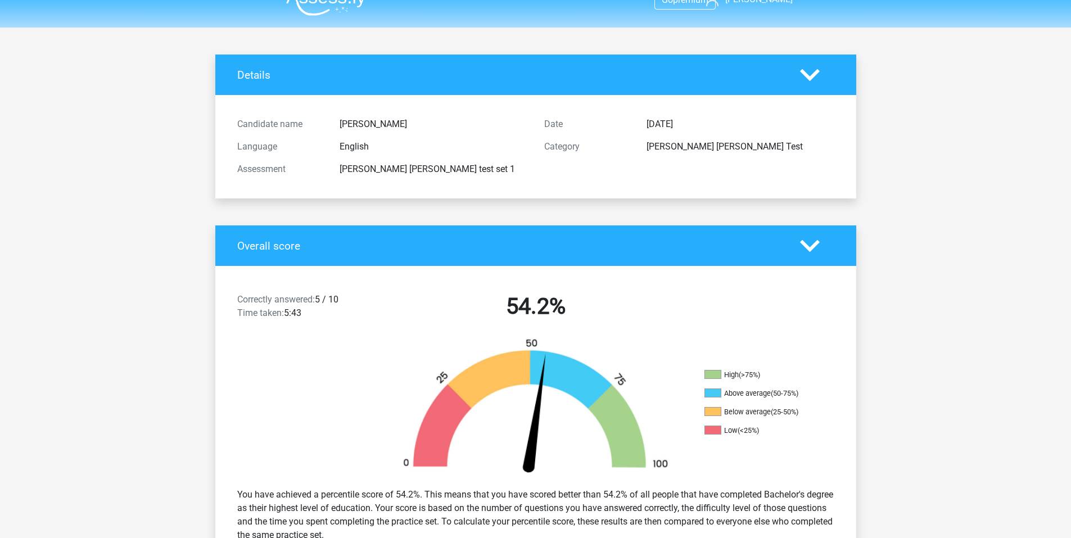
scroll to position [0, 0]
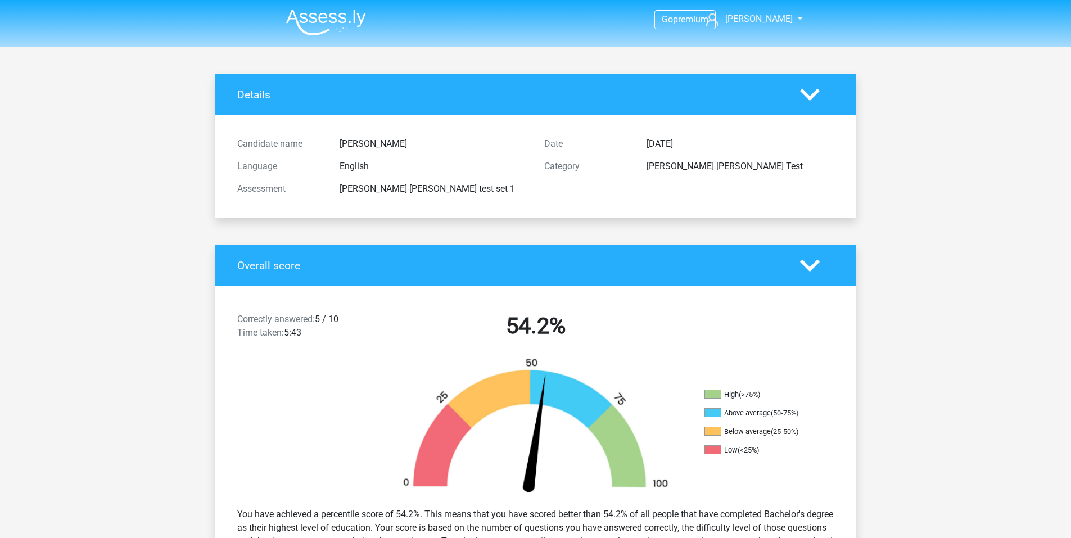
click at [338, 31] on img at bounding box center [326, 22] width 80 height 26
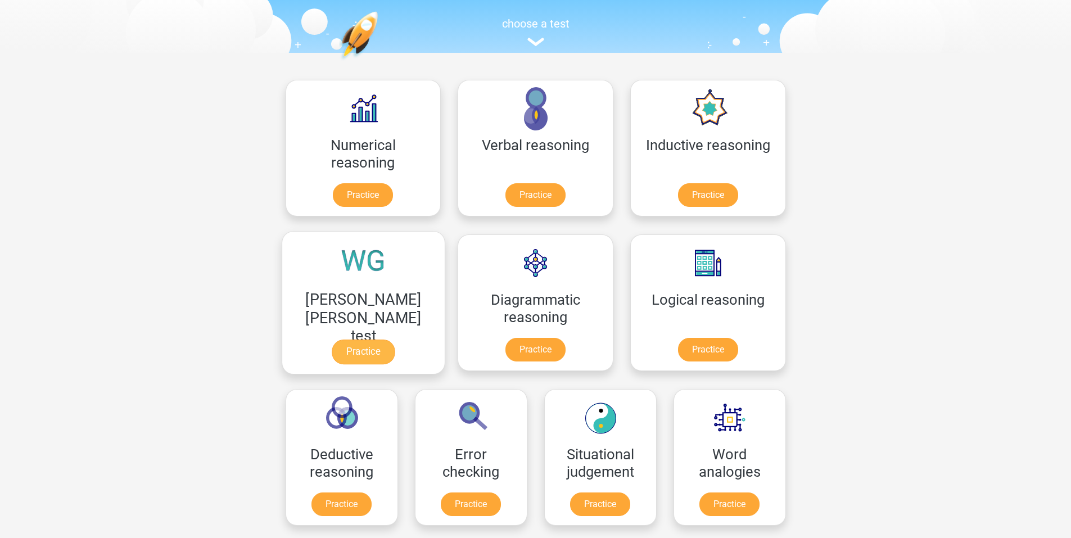
scroll to position [112, 0]
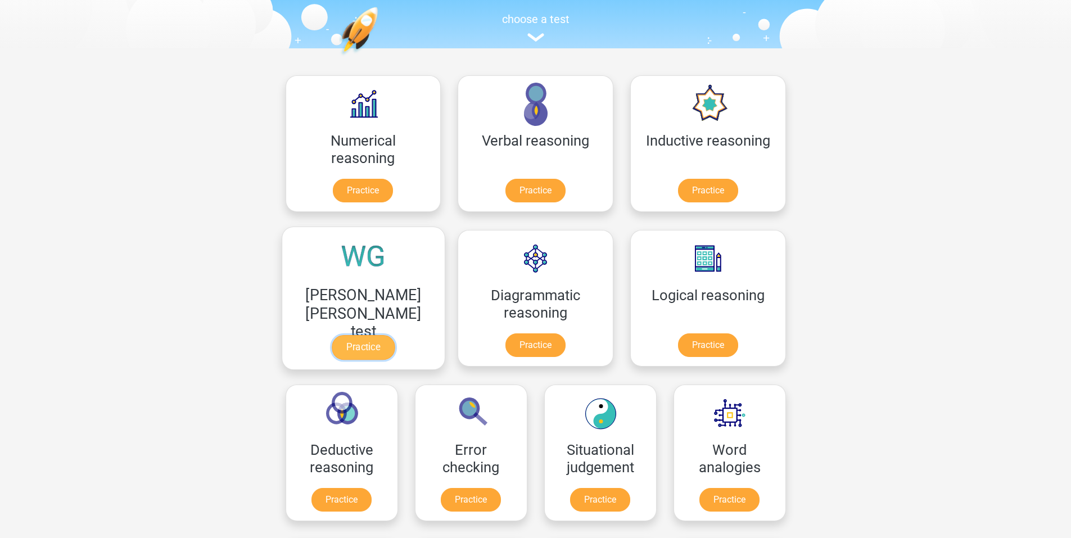
click at [395, 335] on link "Practice" at bounding box center [363, 347] width 63 height 25
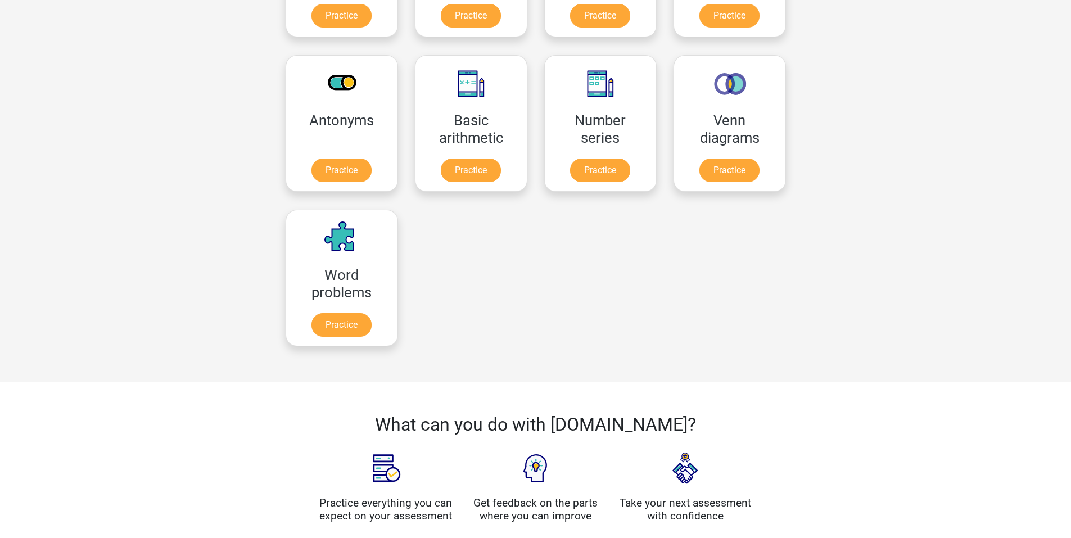
scroll to position [674, 0]
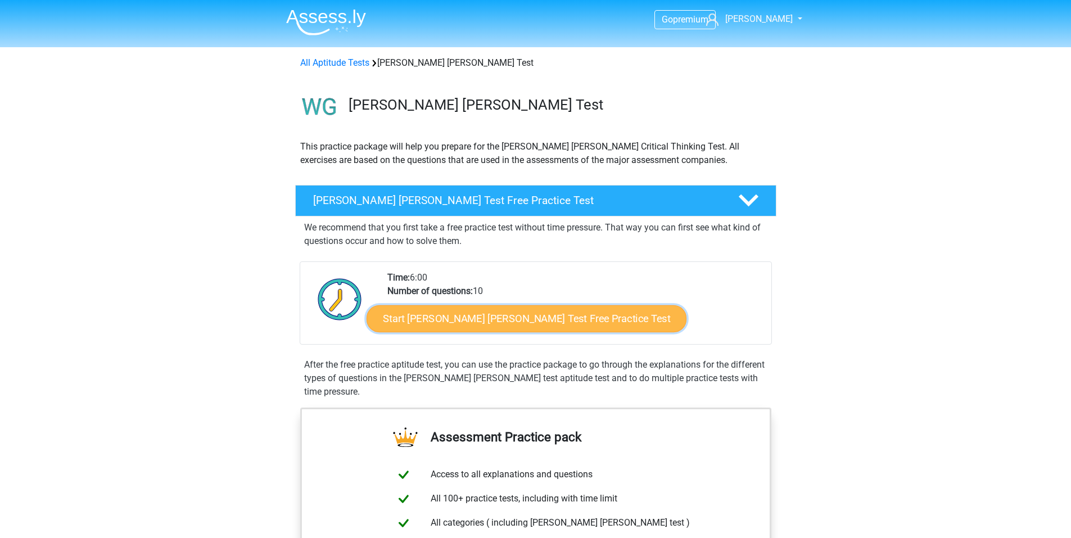
click at [554, 311] on link "Start [PERSON_NAME] [PERSON_NAME] Test Free Practice Test" at bounding box center [526, 318] width 320 height 27
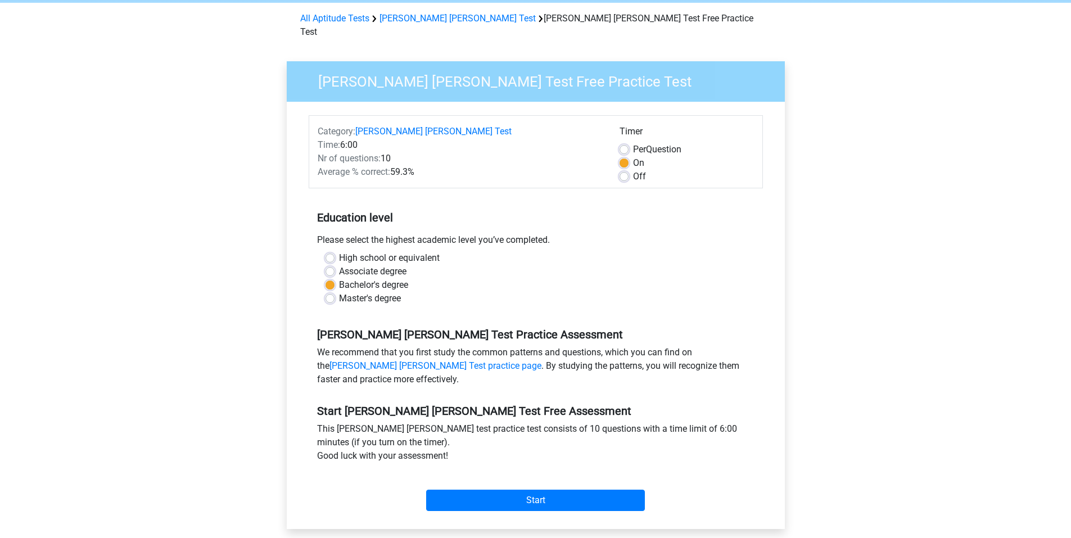
scroll to position [112, 0]
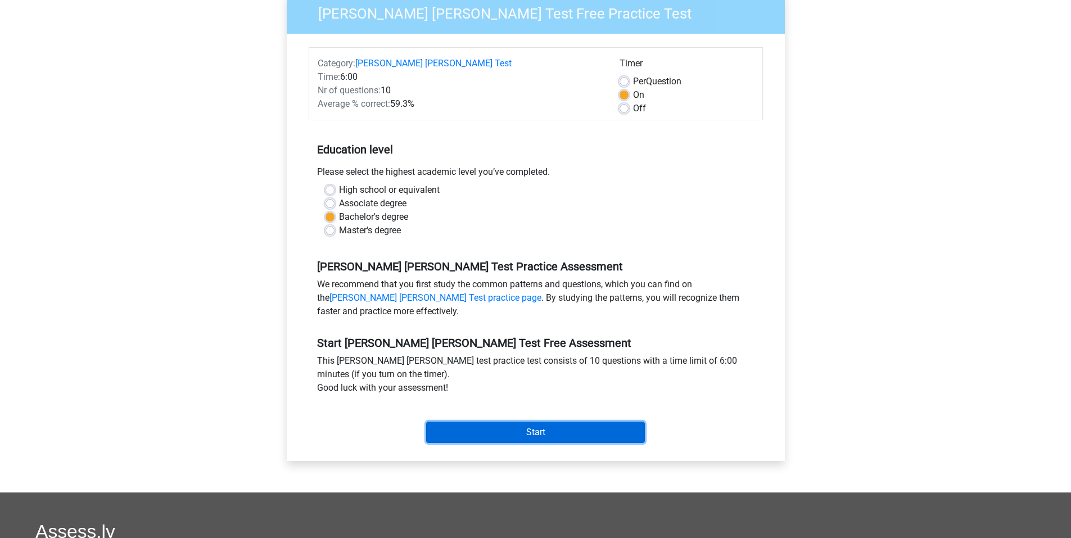
click at [483, 424] on input "Start" at bounding box center [535, 432] width 219 height 21
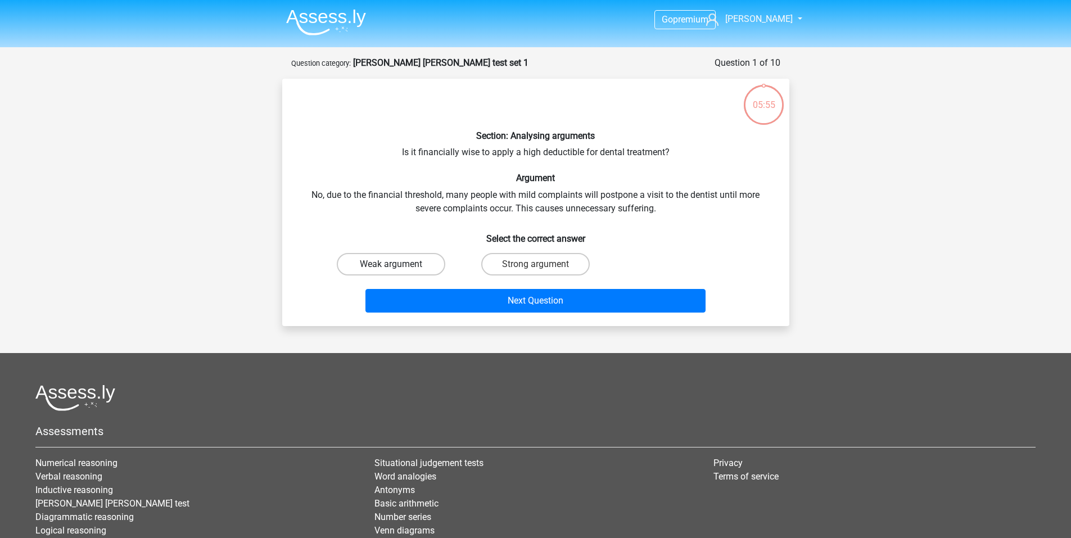
click at [428, 269] on label "Weak argument" at bounding box center [391, 264] width 108 height 22
click at [398, 269] on input "Weak argument" at bounding box center [394, 267] width 7 height 7
radio input "true"
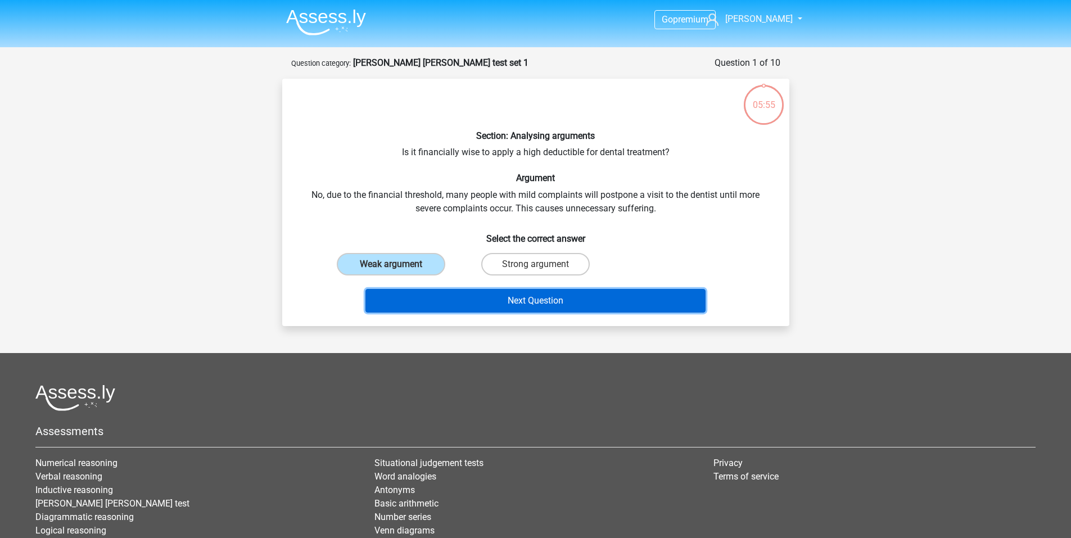
click at [483, 309] on button "Next Question" at bounding box center [535, 301] width 340 height 24
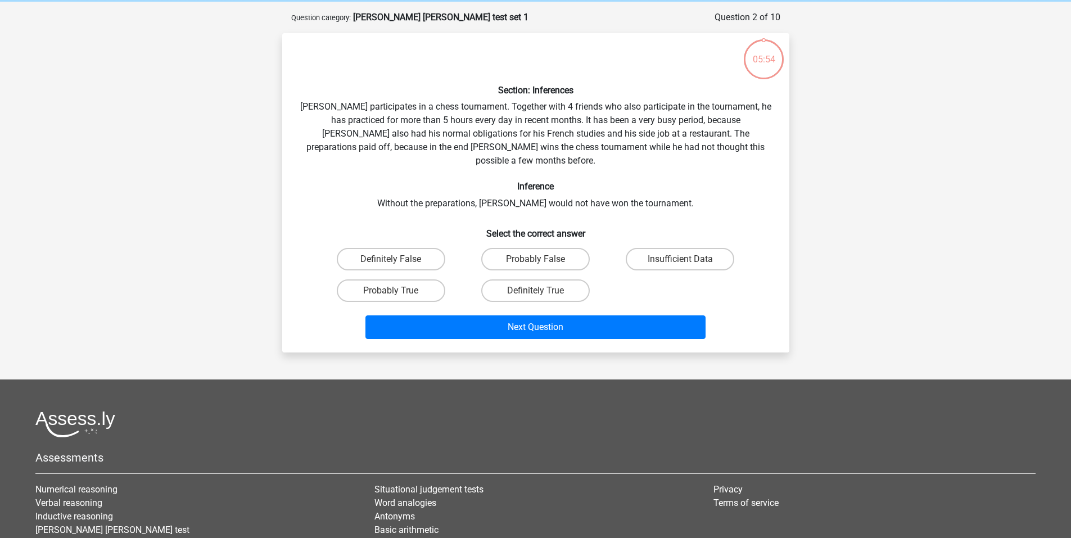
scroll to position [56, 0]
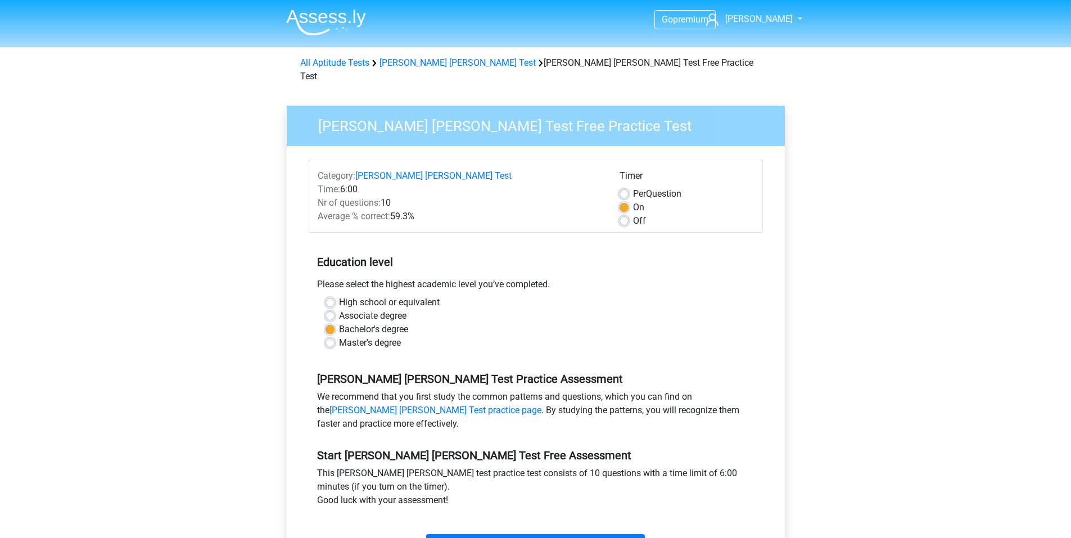
scroll to position [56, 0]
